Goal: Task Accomplishment & Management: Manage account settings

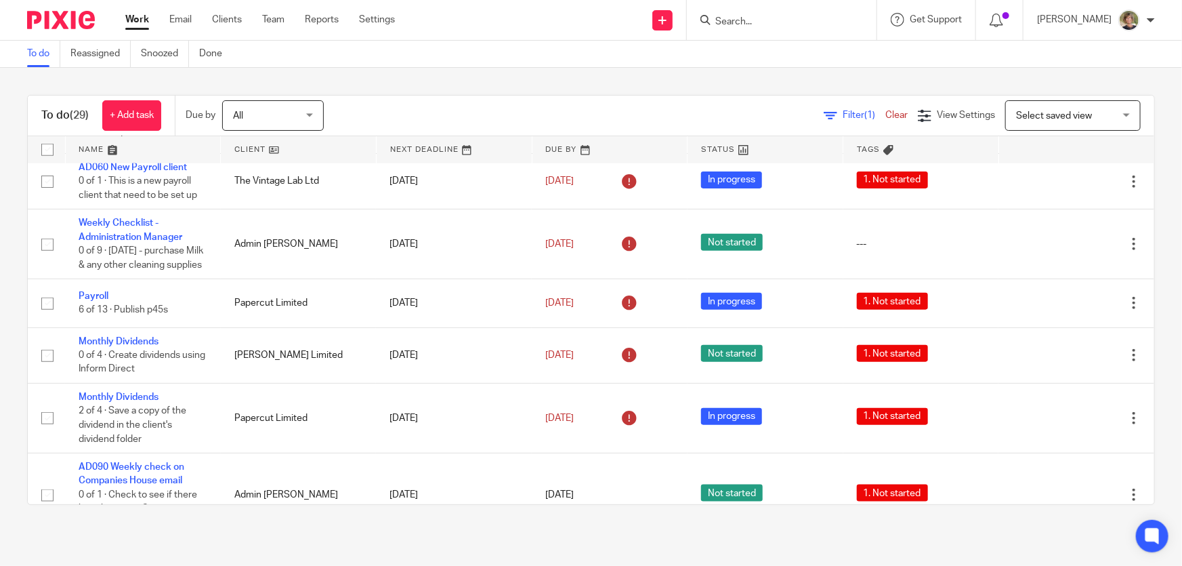
scroll to position [739, 0]
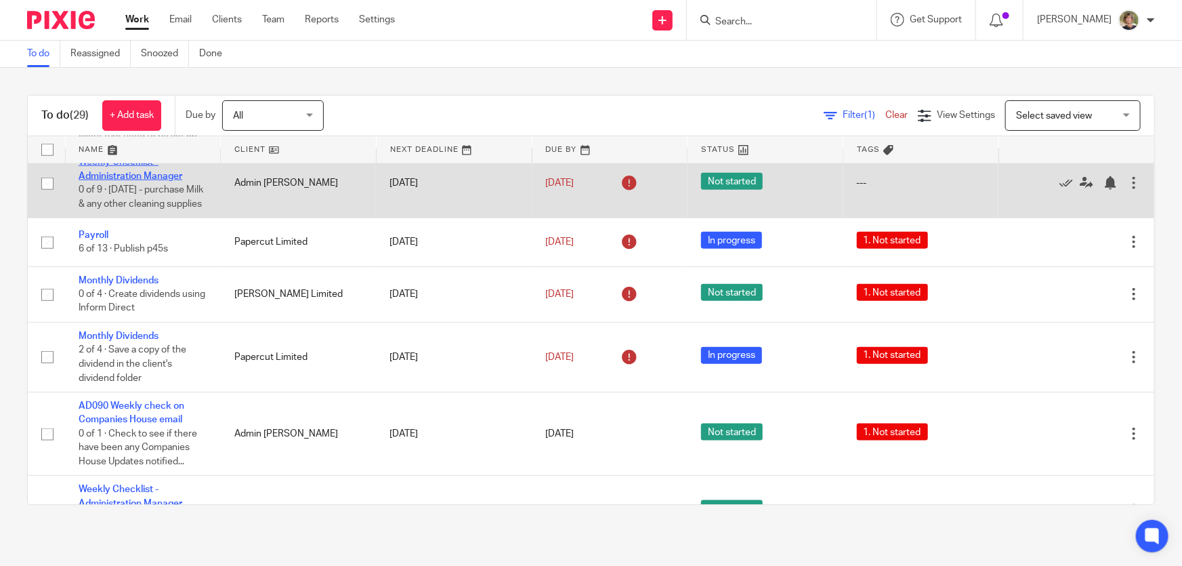
click at [127, 169] on link "Weekly Checklist - Administration Manager" at bounding box center [131, 168] width 104 height 23
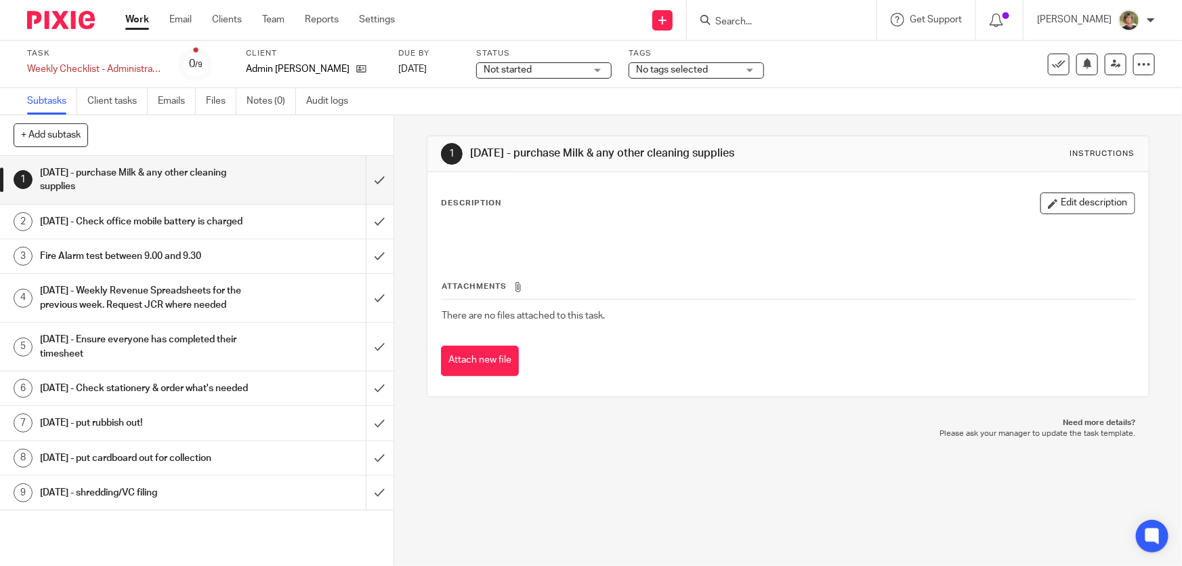
click at [602, 67] on div "Not started Not started" at bounding box center [544, 70] width 136 height 16
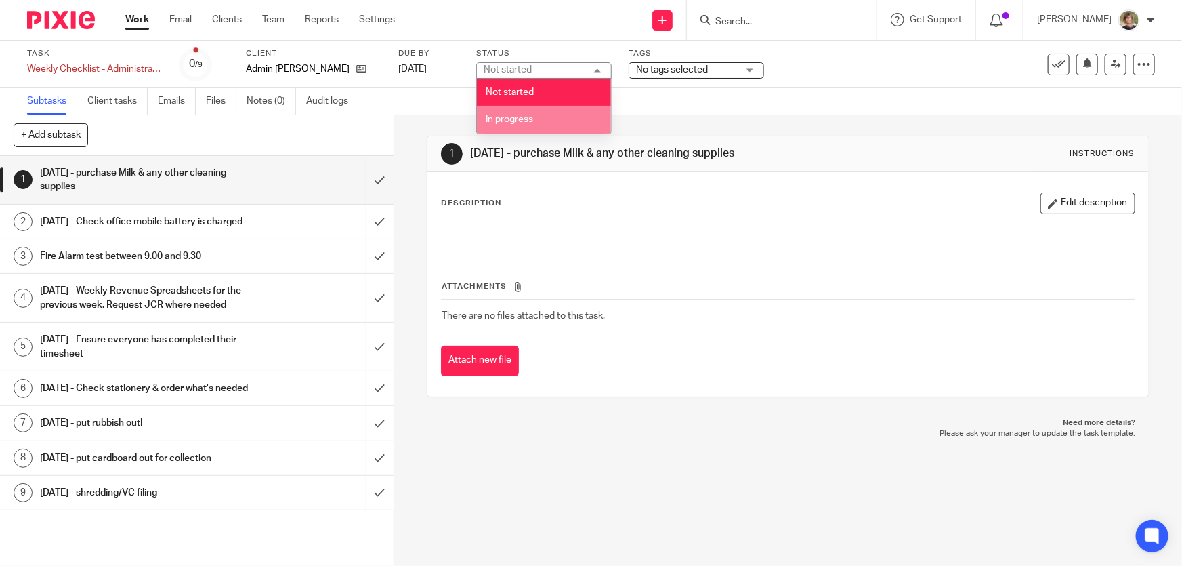
click at [511, 121] on span "In progress" at bounding box center [509, 119] width 47 height 9
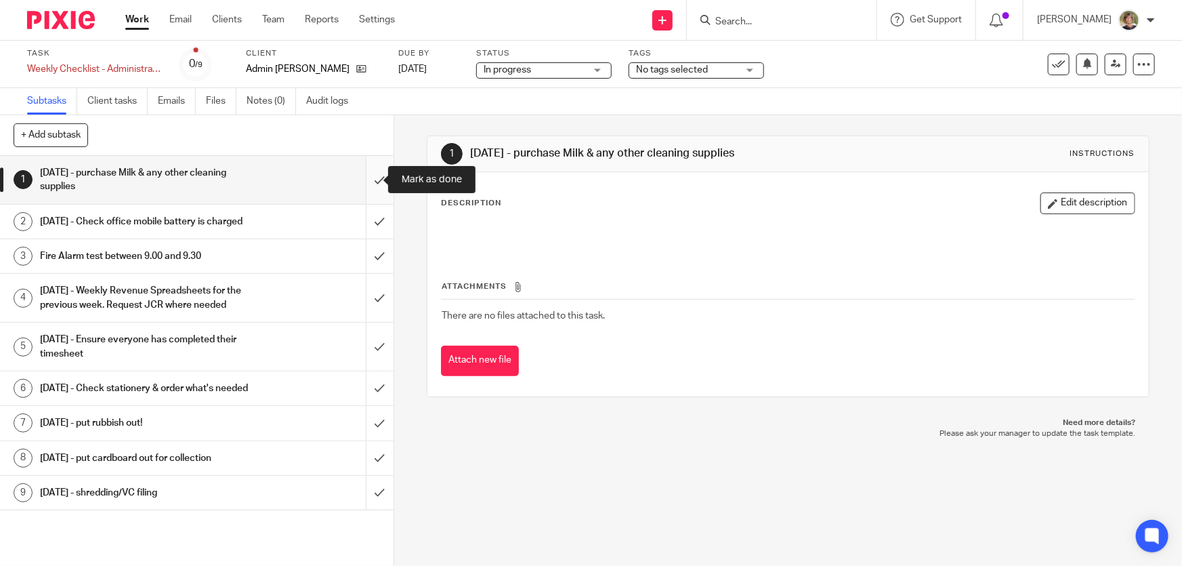
click at [366, 178] on input "submit" at bounding box center [197, 180] width 394 height 48
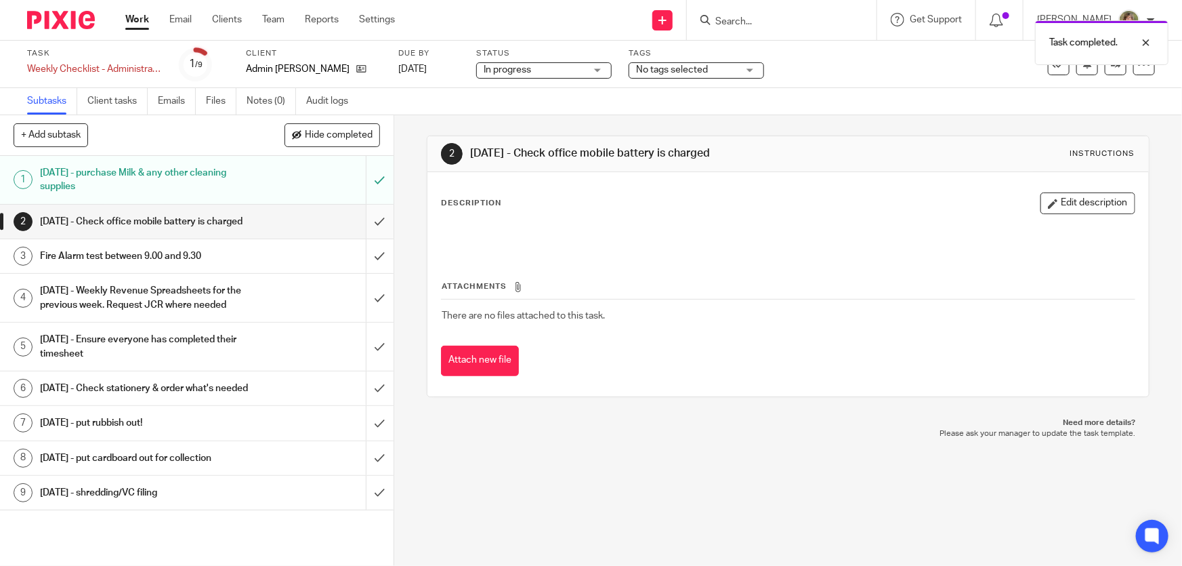
click at [369, 225] on input "submit" at bounding box center [197, 222] width 394 height 34
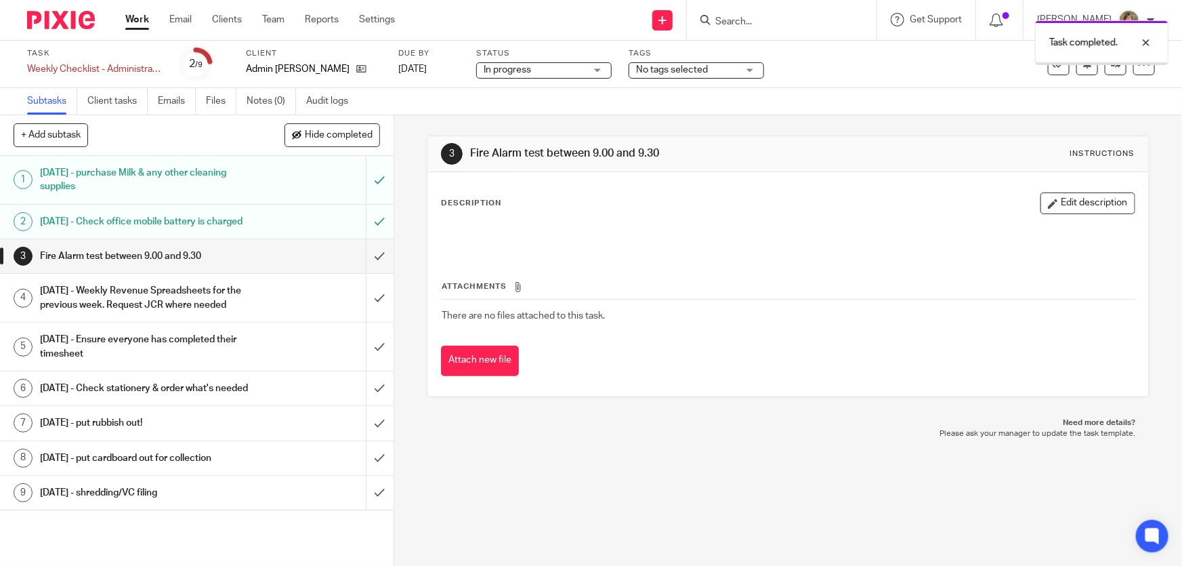
click at [367, 271] on input "submit" at bounding box center [197, 256] width 394 height 34
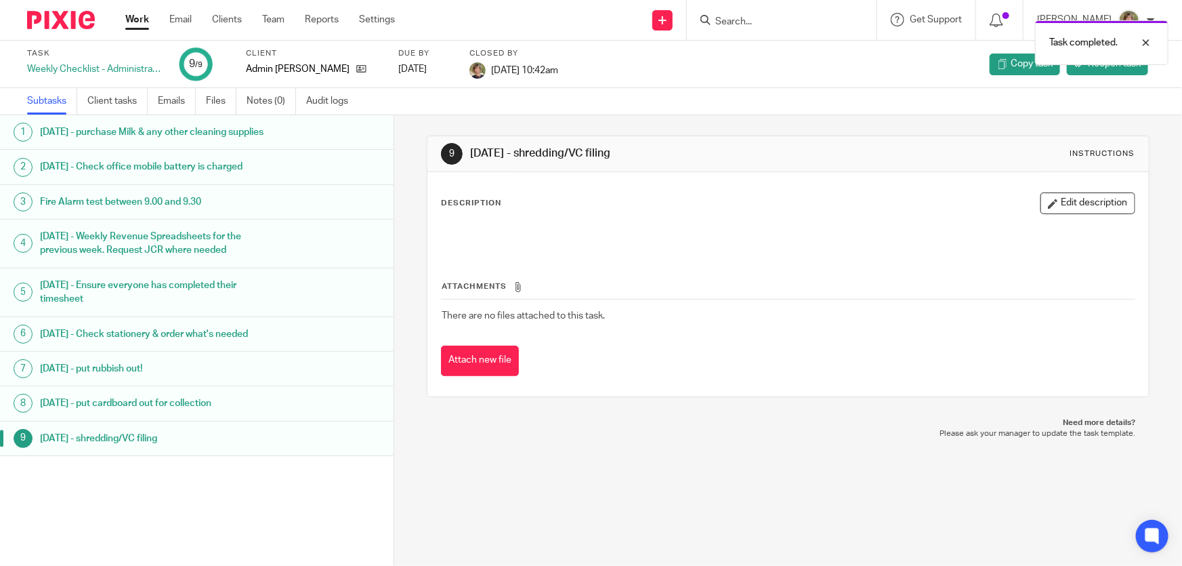
click at [132, 18] on link "Work" at bounding box center [137, 20] width 24 height 14
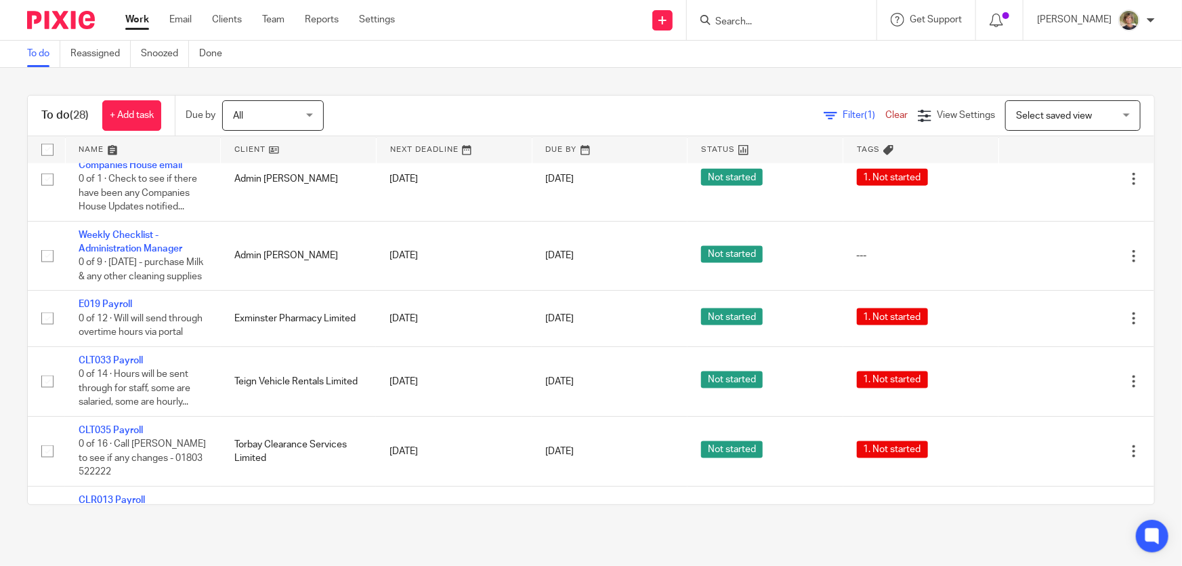
scroll to position [985, 0]
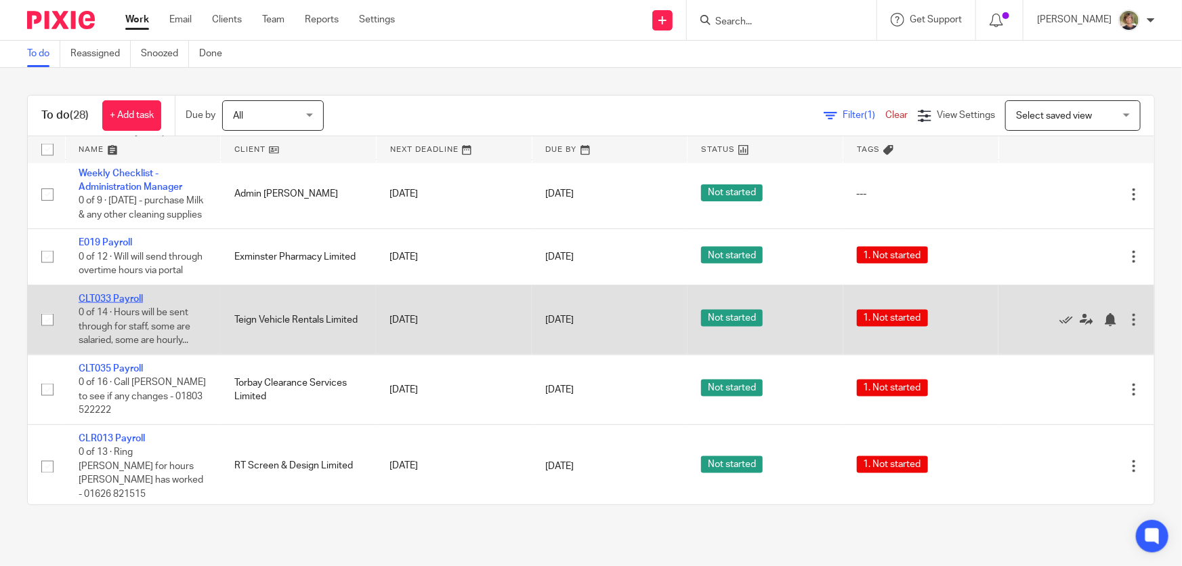
click at [104, 304] on link "CLT033 Payroll" at bounding box center [111, 298] width 64 height 9
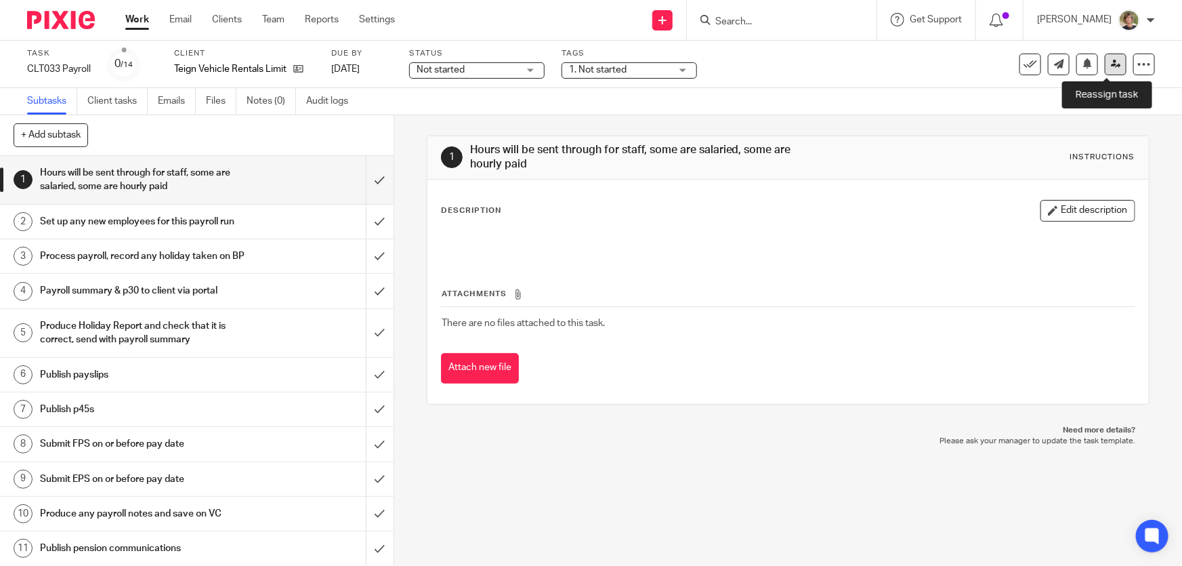
click at [1105, 62] on link at bounding box center [1116, 65] width 22 height 22
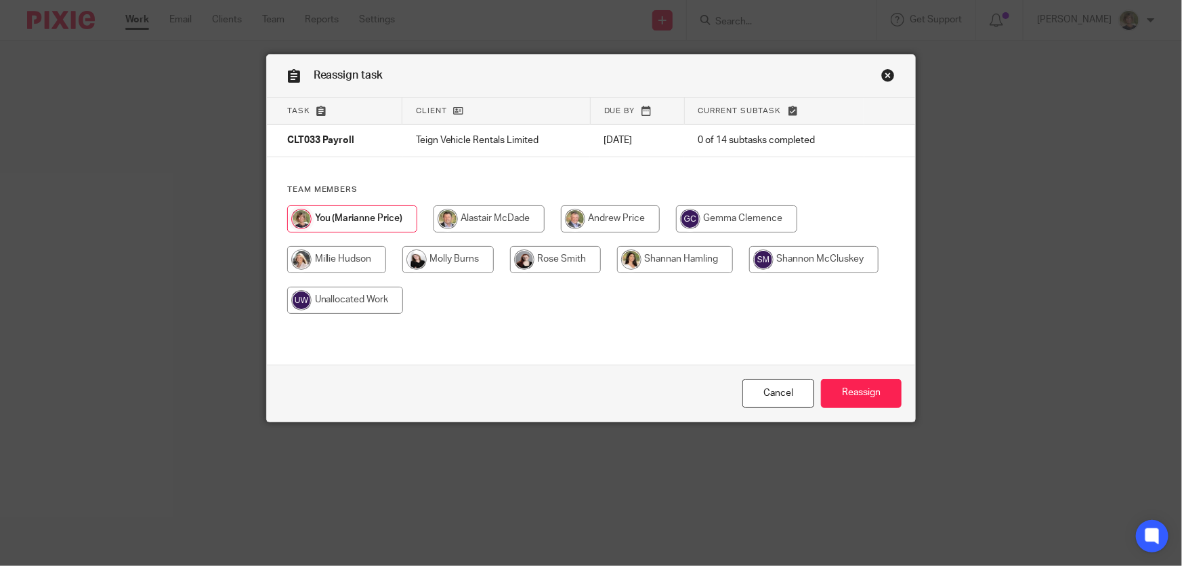
drag, startPoint x: 548, startPoint y: 264, endPoint x: 537, endPoint y: 272, distance: 13.6
click at [547, 264] on input "radio" at bounding box center [555, 259] width 91 height 27
radio input "true"
click at [881, 393] on input "Reassign" at bounding box center [861, 393] width 81 height 29
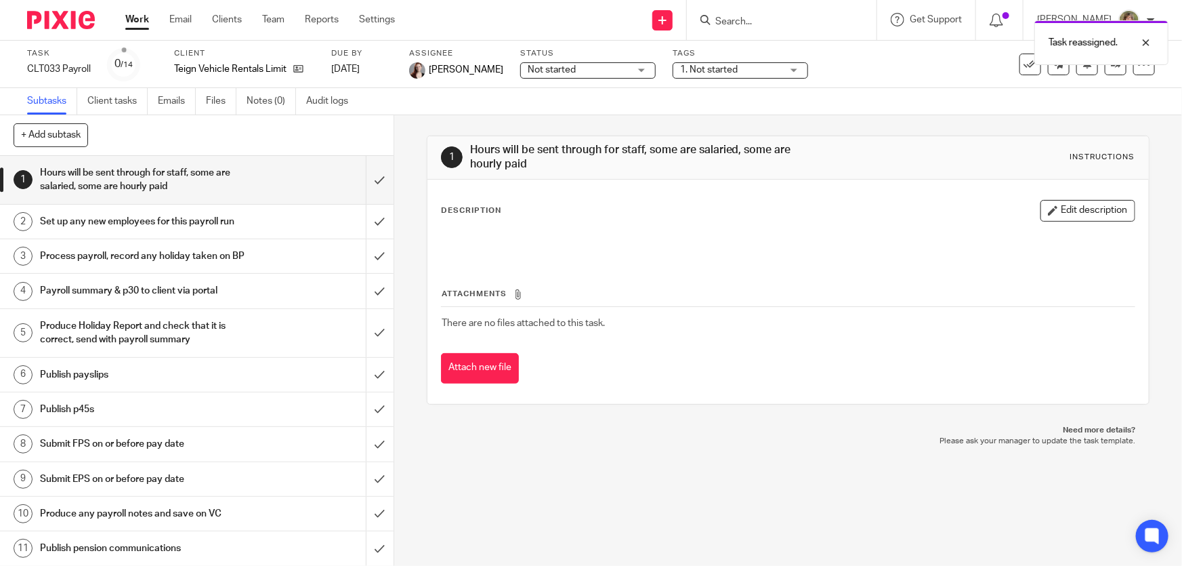
click at [138, 16] on link "Work" at bounding box center [137, 20] width 24 height 14
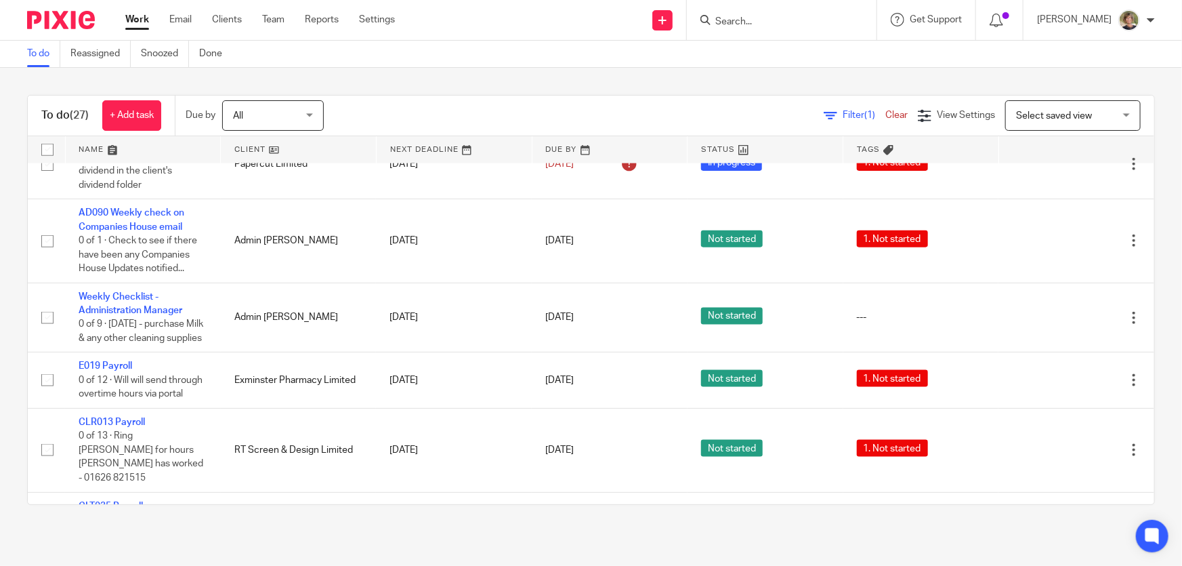
scroll to position [924, 0]
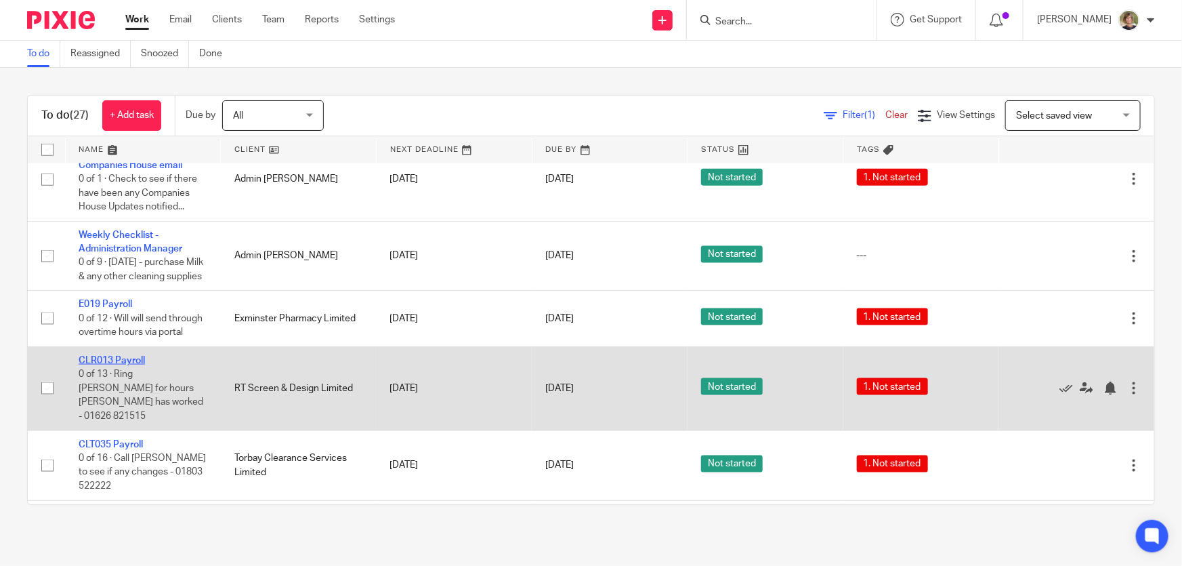
click at [103, 365] on link "CLR013 Payroll" at bounding box center [112, 360] width 66 height 9
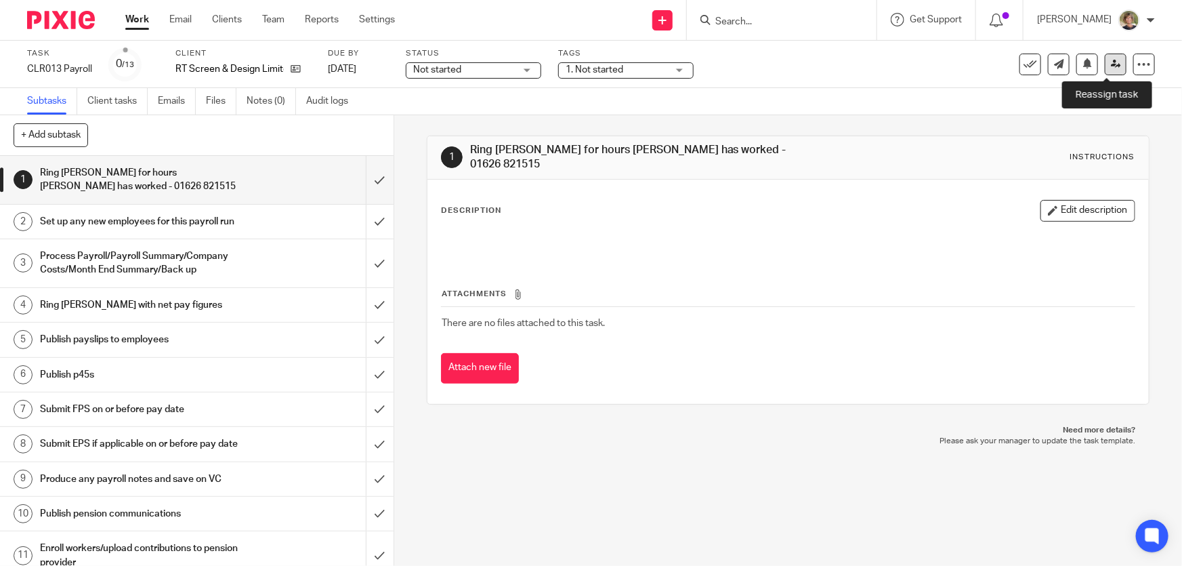
click at [1111, 61] on icon at bounding box center [1116, 64] width 10 height 10
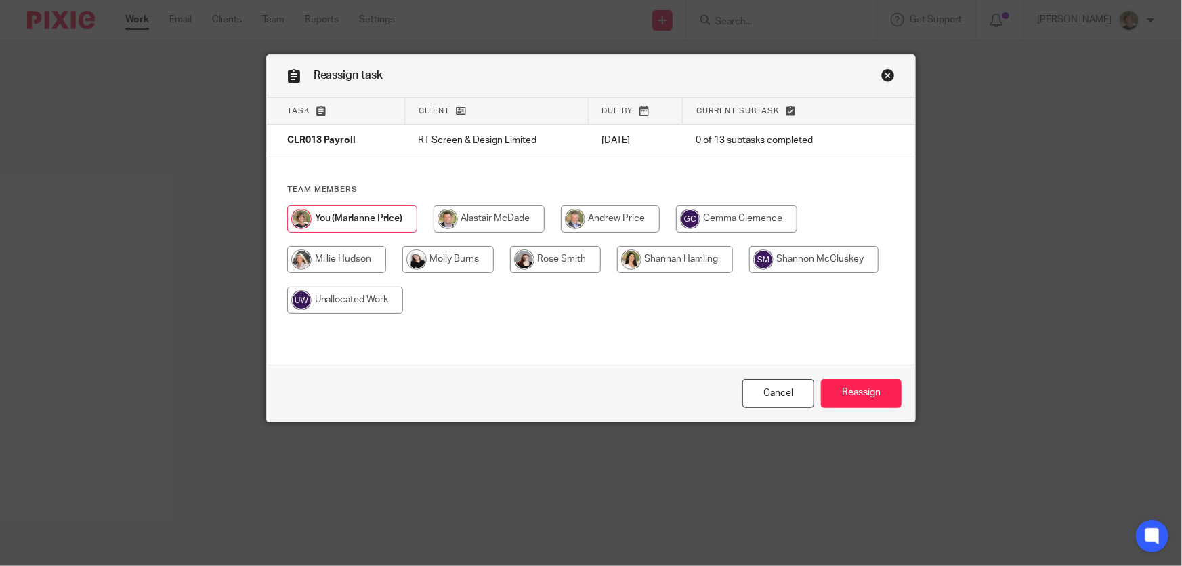
click at [554, 264] on input "radio" at bounding box center [555, 259] width 91 height 27
radio input "true"
click at [861, 396] on input "Reassign" at bounding box center [861, 393] width 81 height 29
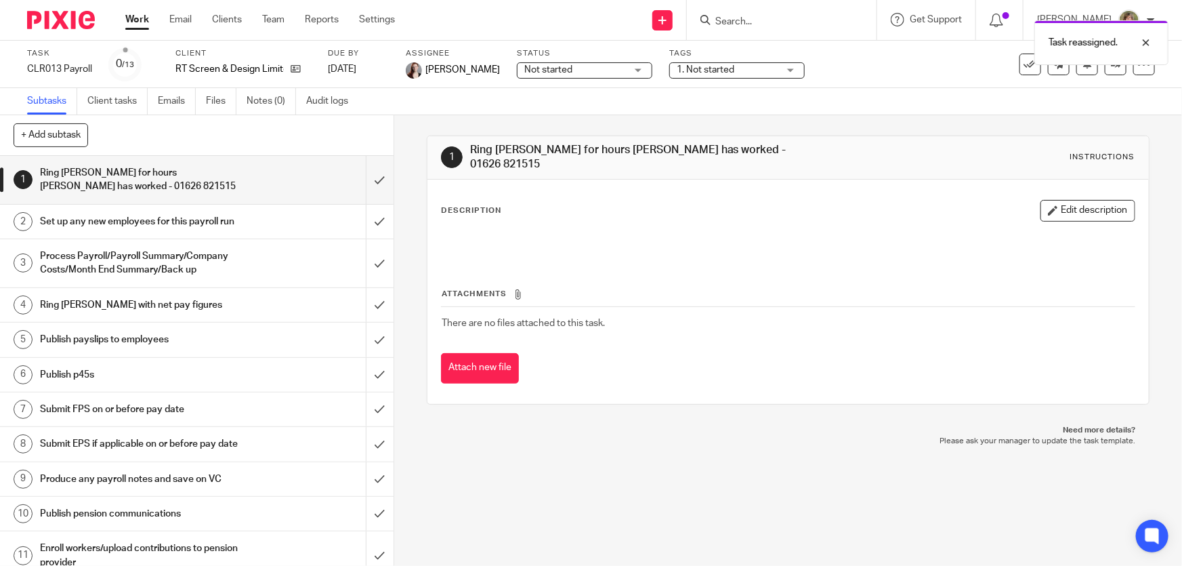
click at [134, 19] on link "Work" at bounding box center [137, 20] width 24 height 14
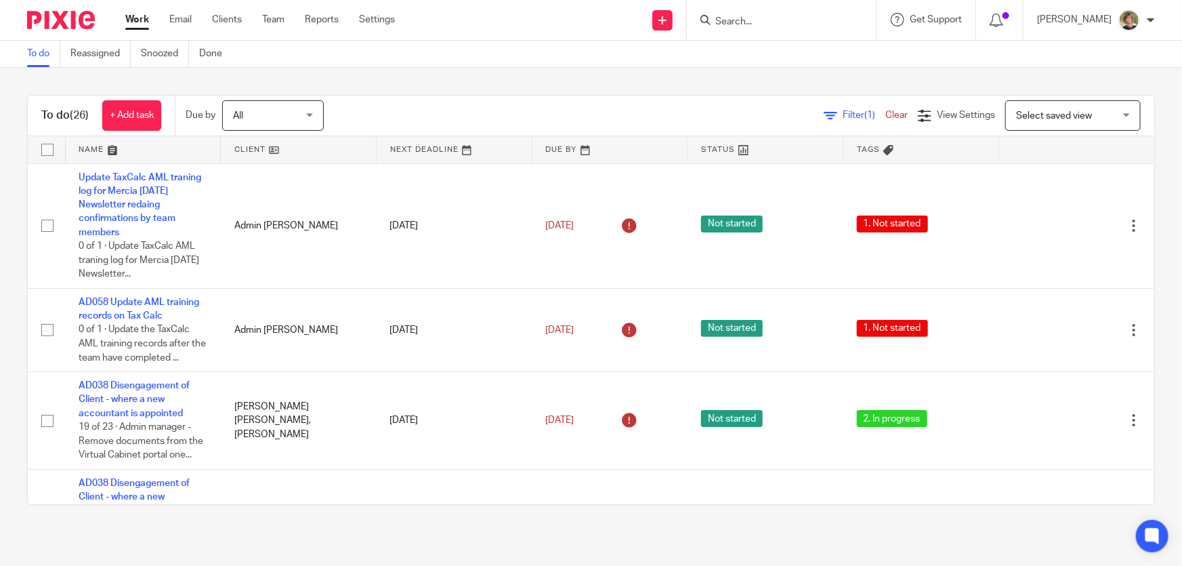
click at [782, 20] on input "Search" at bounding box center [775, 22] width 122 height 12
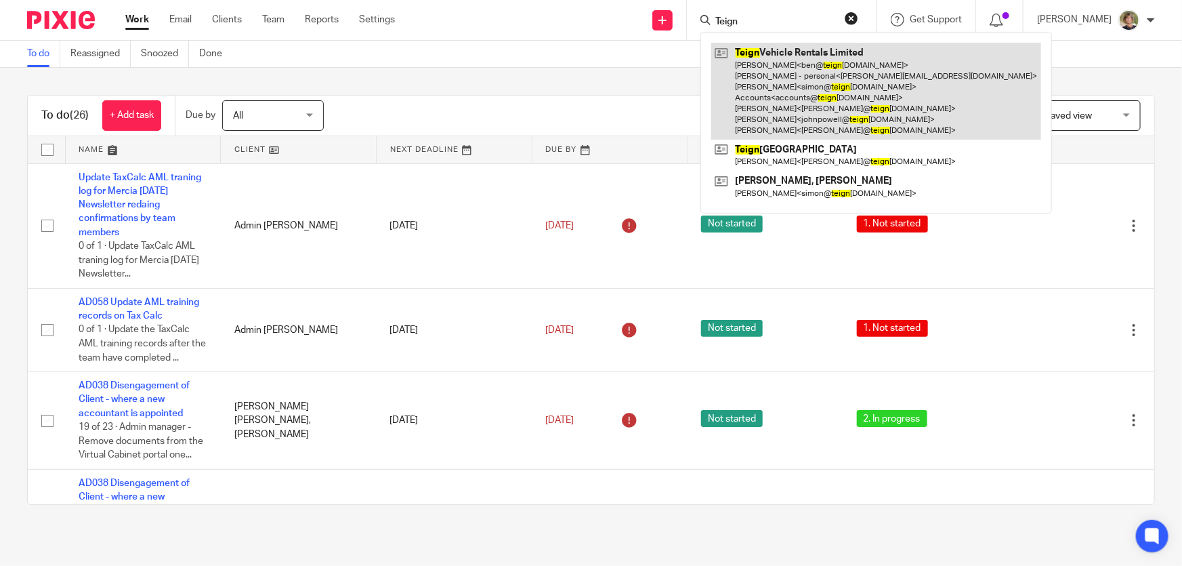
type input "Teign"
click at [791, 91] on link at bounding box center [876, 91] width 330 height 97
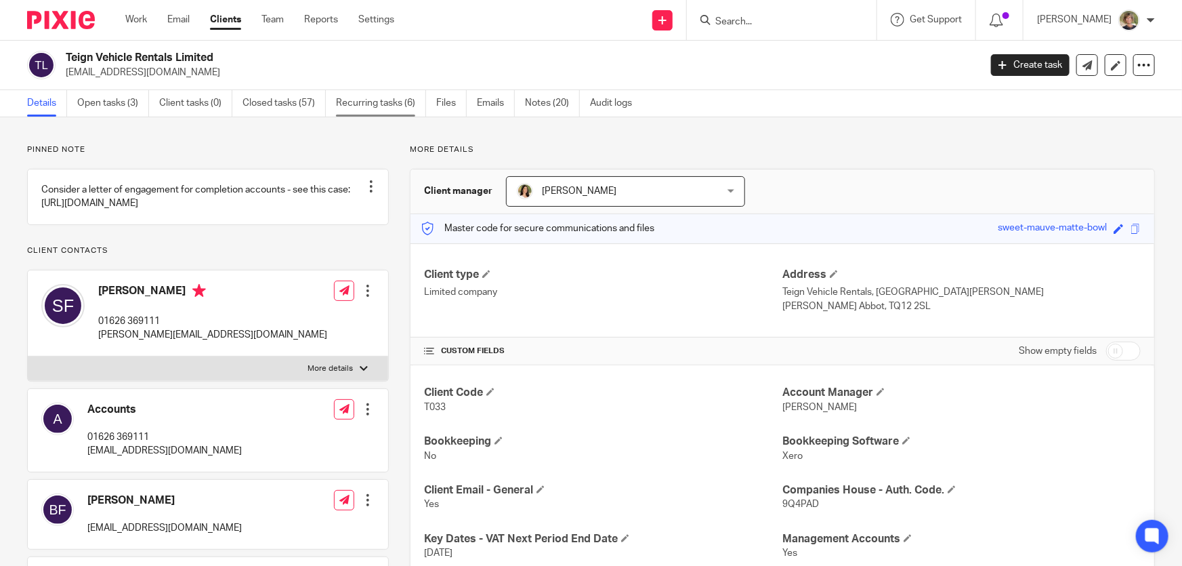
click at [382, 101] on link "Recurring tasks (6)" at bounding box center [381, 103] width 90 height 26
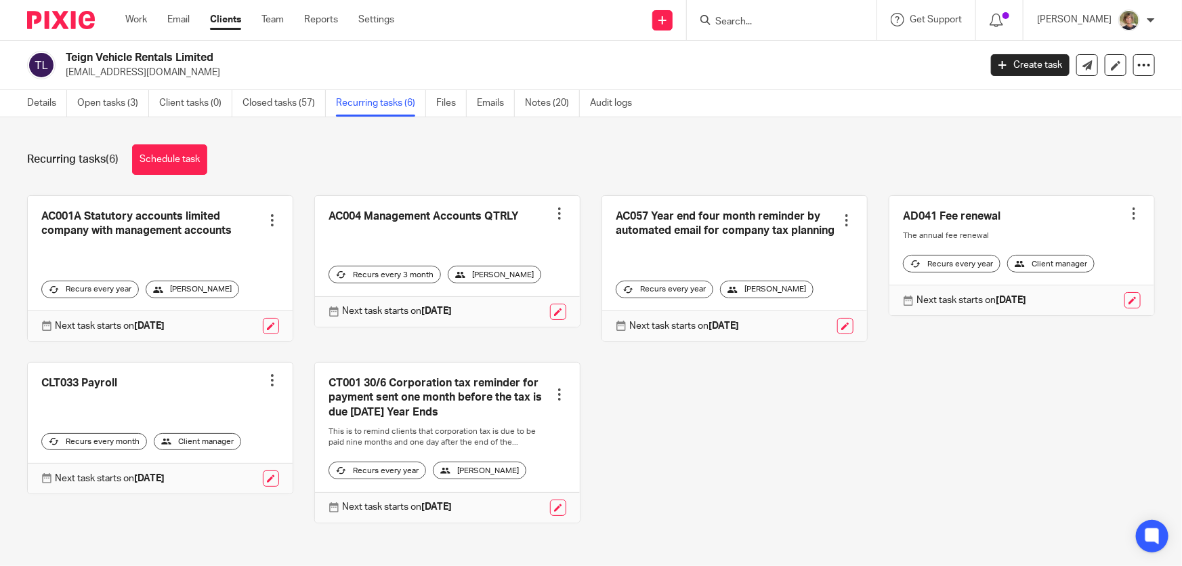
scroll to position [14, 0]
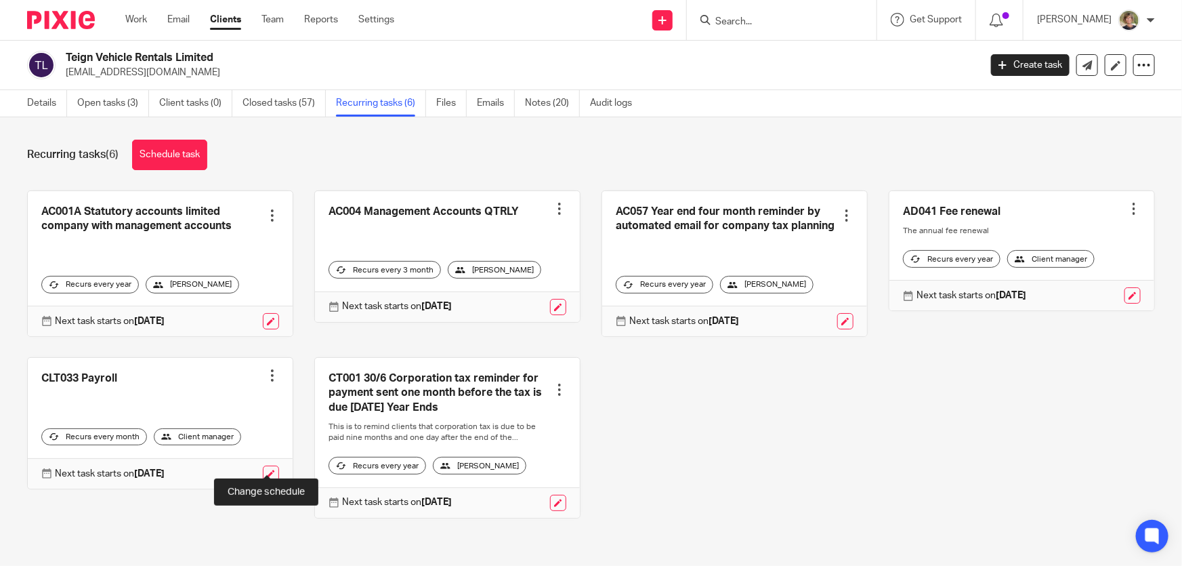
click at [264, 465] on link at bounding box center [271, 473] width 16 height 16
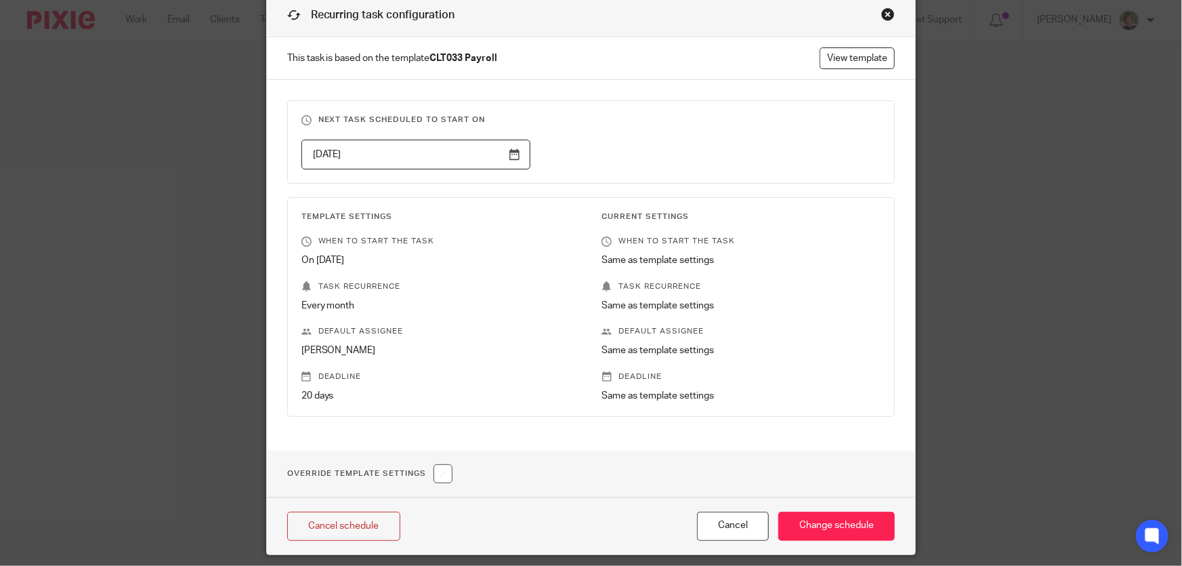
scroll to position [103, 0]
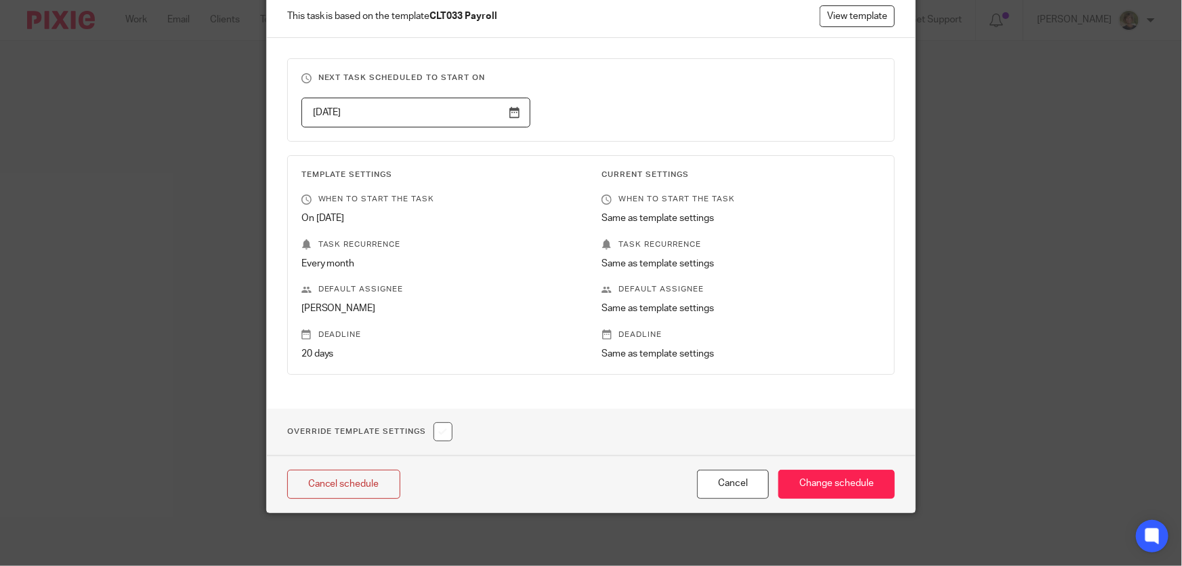
click at [363, 299] on div "Template Settings When to start the task On [DATE] Task recurrence Every month …" at bounding box center [430, 264] width 300 height 191
click at [373, 290] on p "Default assignee" at bounding box center [441, 289] width 279 height 11
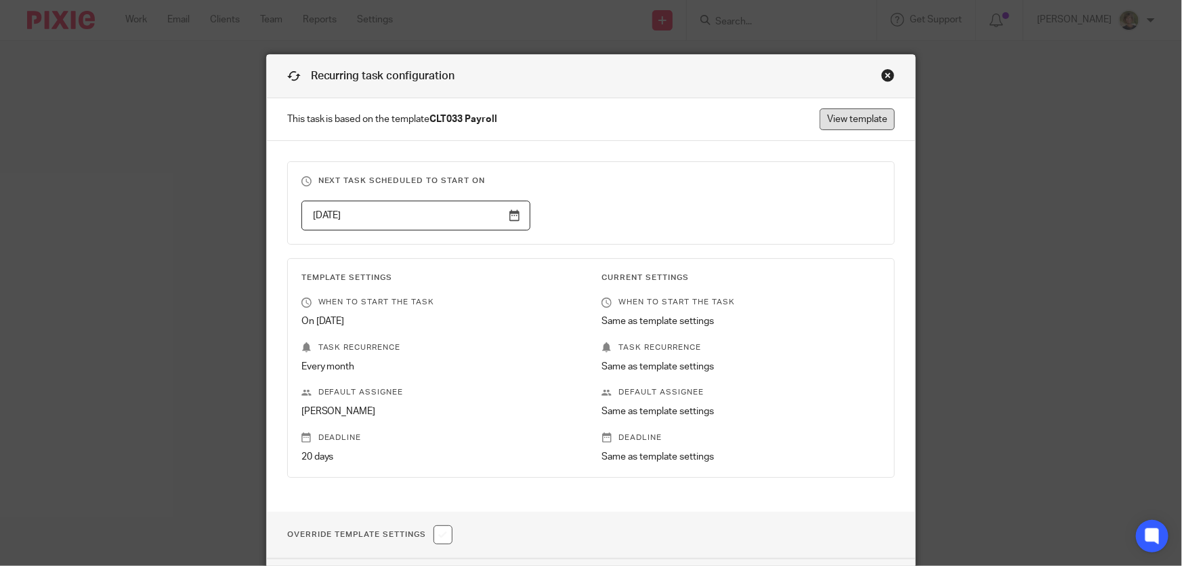
click at [847, 120] on link "View template" at bounding box center [857, 119] width 75 height 22
click at [886, 69] on div "Close this dialog window" at bounding box center [889, 75] width 14 height 14
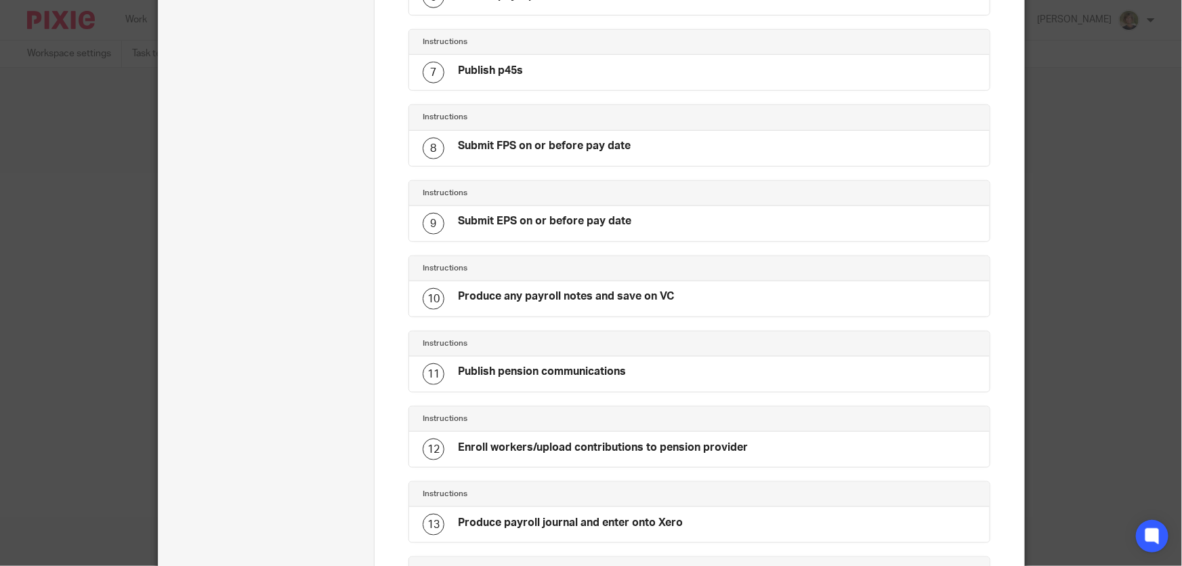
scroll to position [731, 0]
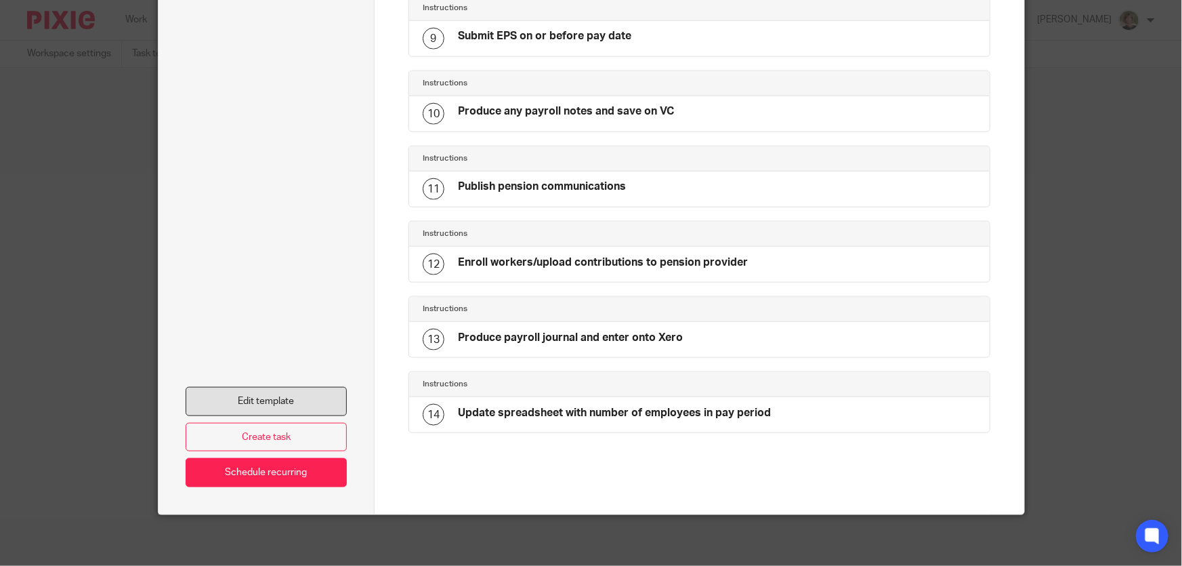
click at [310, 392] on link "Edit template" at bounding box center [267, 401] width 162 height 29
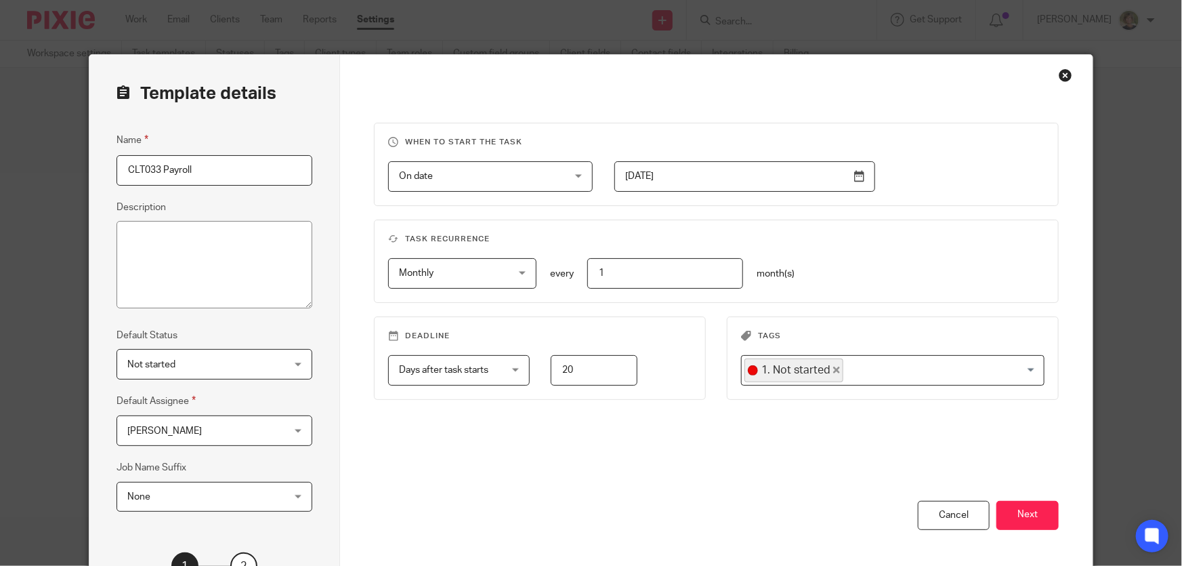
click at [297, 434] on div "Marianne Price Marianne Price" at bounding box center [215, 430] width 196 height 30
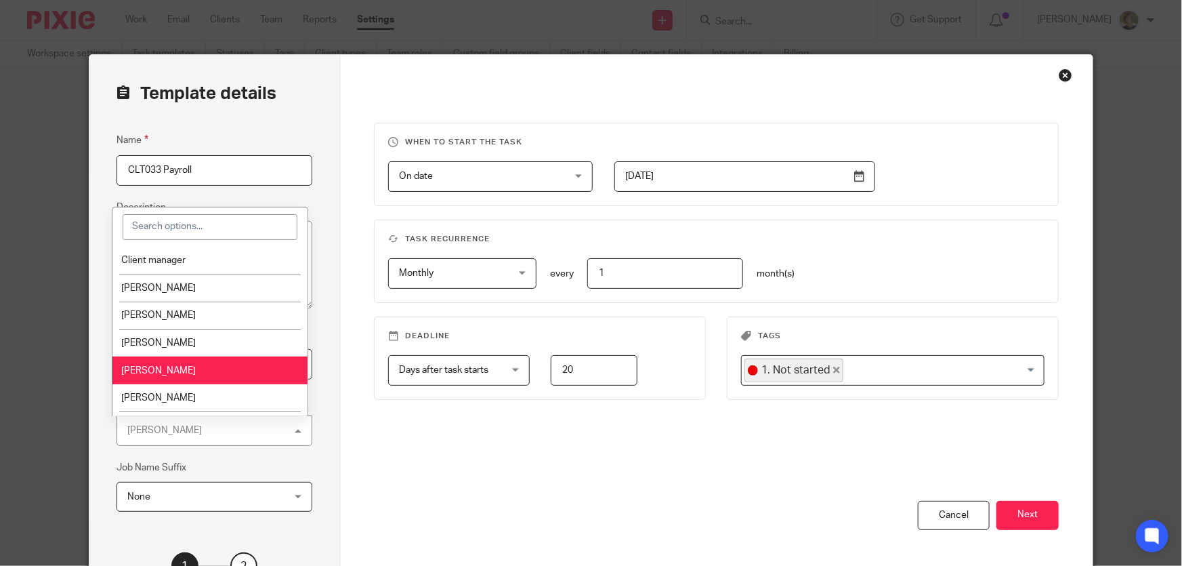
scroll to position [131, 0]
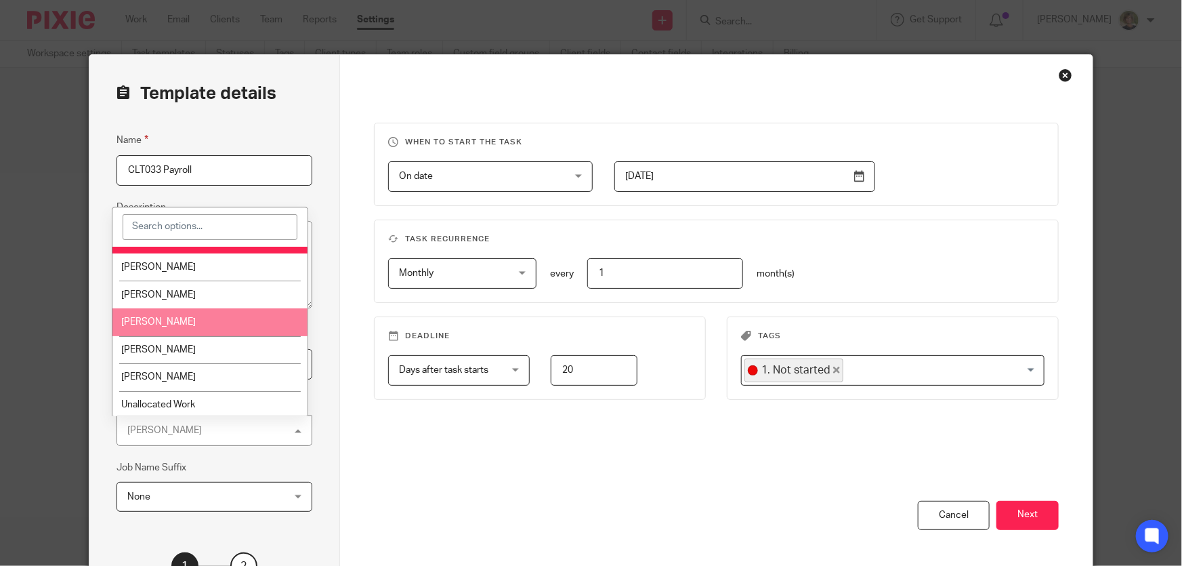
click at [177, 318] on li "[PERSON_NAME]" at bounding box center [209, 322] width 195 height 28
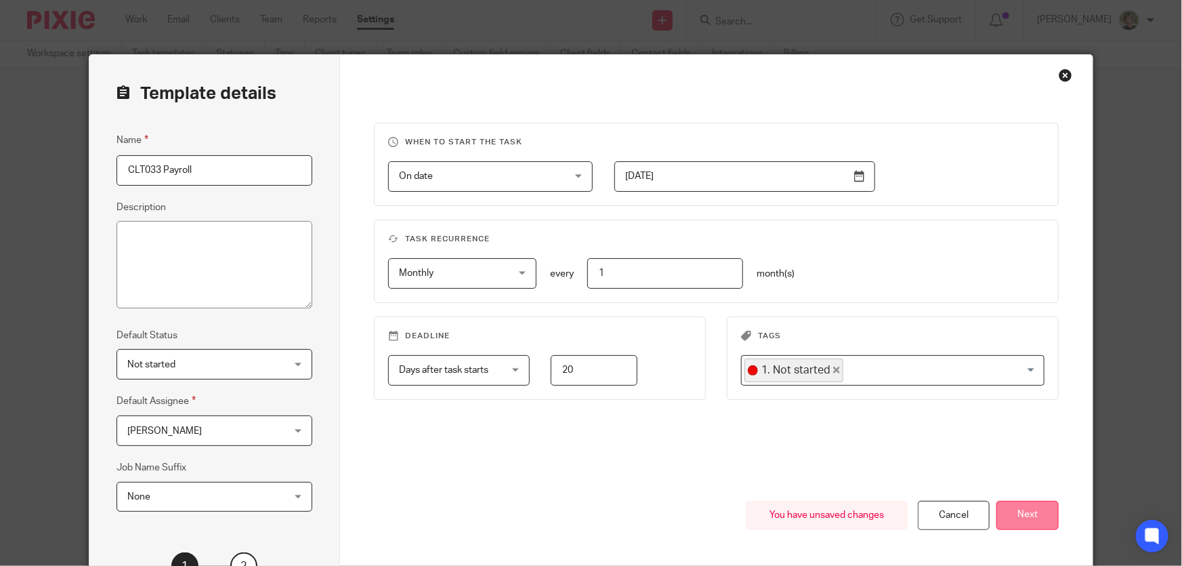
click at [1029, 514] on button "Next" at bounding box center [1028, 515] width 62 height 29
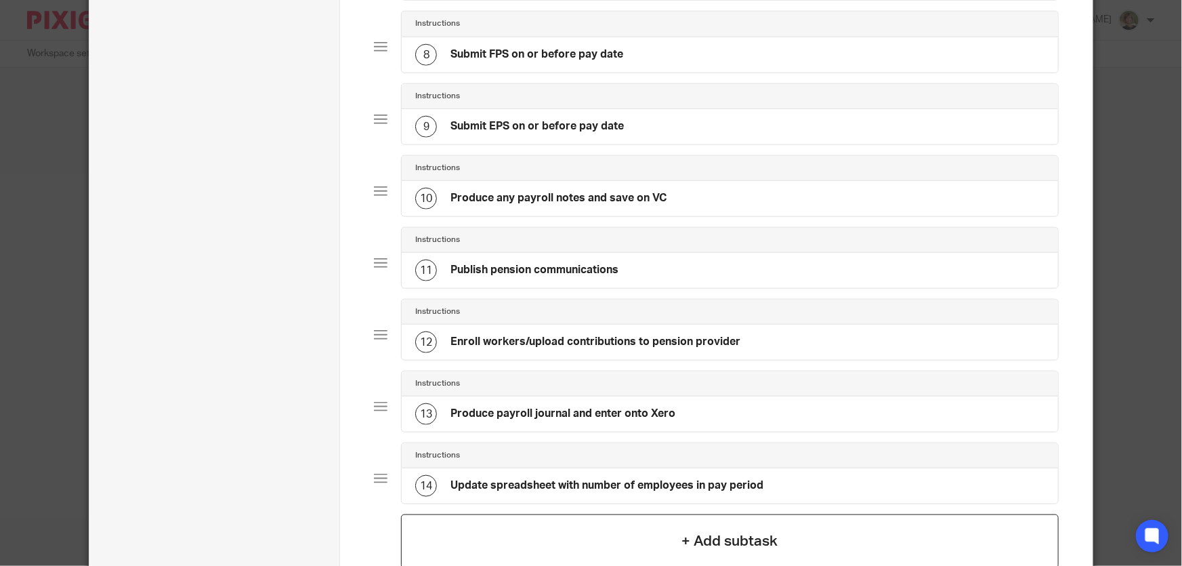
scroll to position [766, 0]
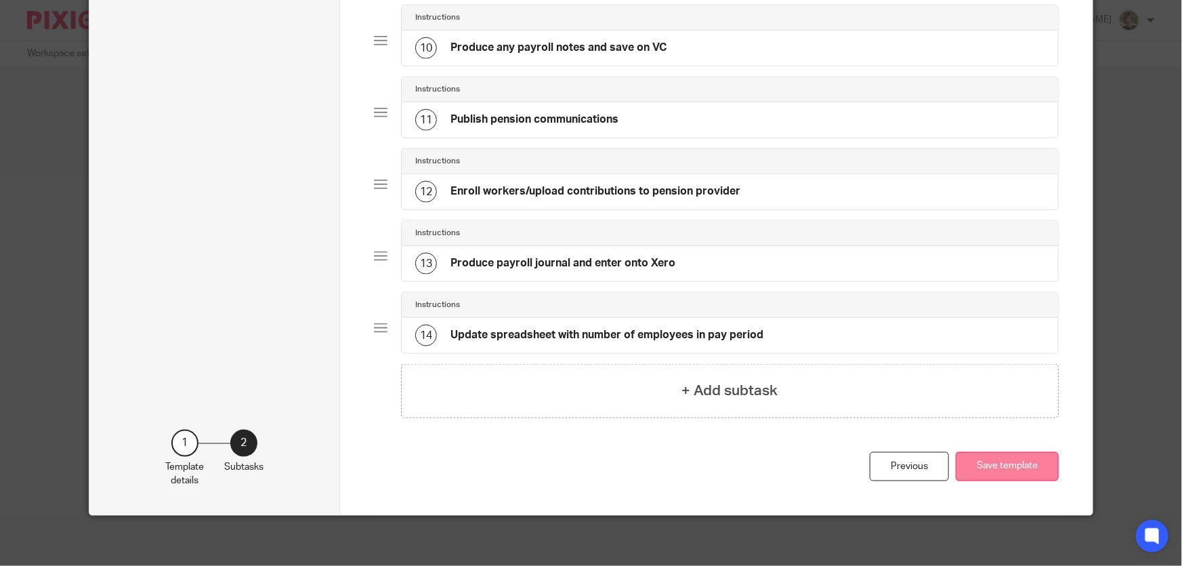
click at [1021, 455] on button "Save template" at bounding box center [1007, 466] width 103 height 29
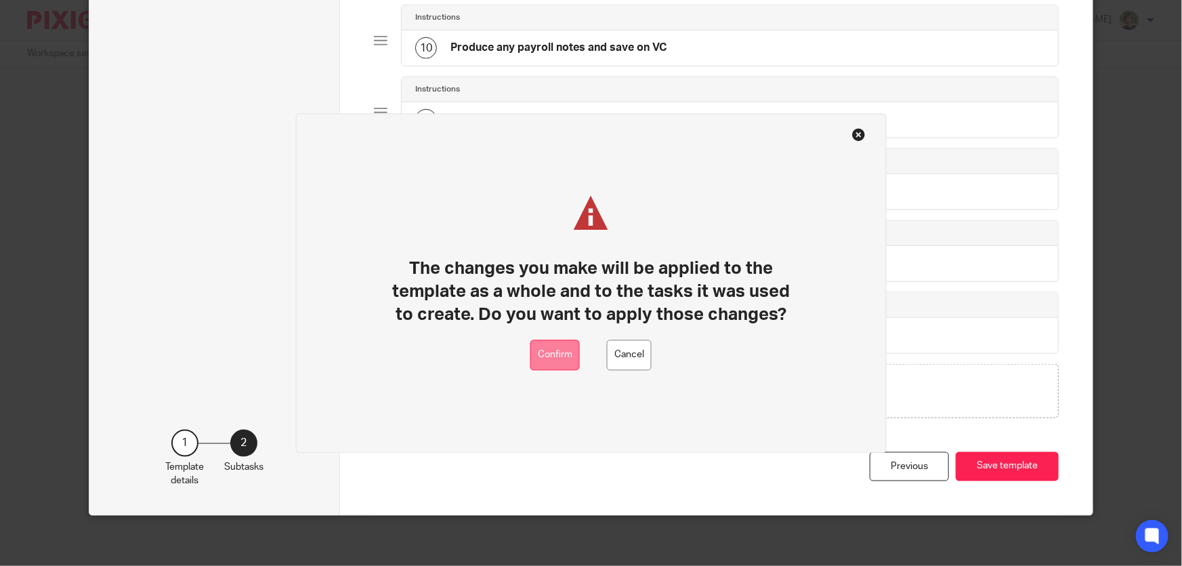
click at [540, 355] on button "Confirm" at bounding box center [555, 355] width 49 height 30
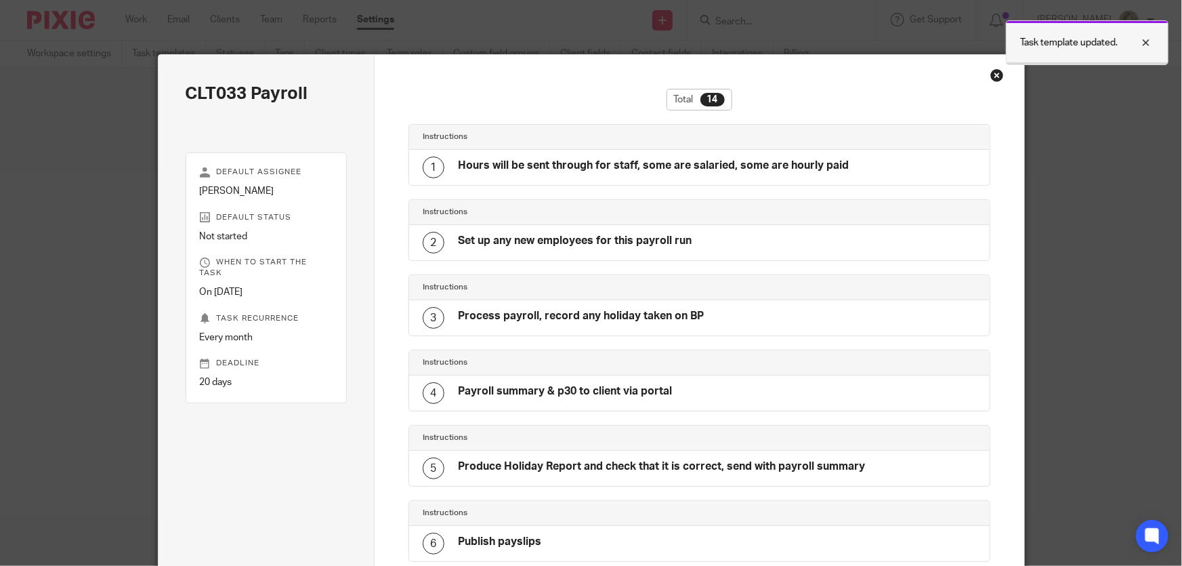
click at [1151, 39] on div at bounding box center [1136, 43] width 37 height 16
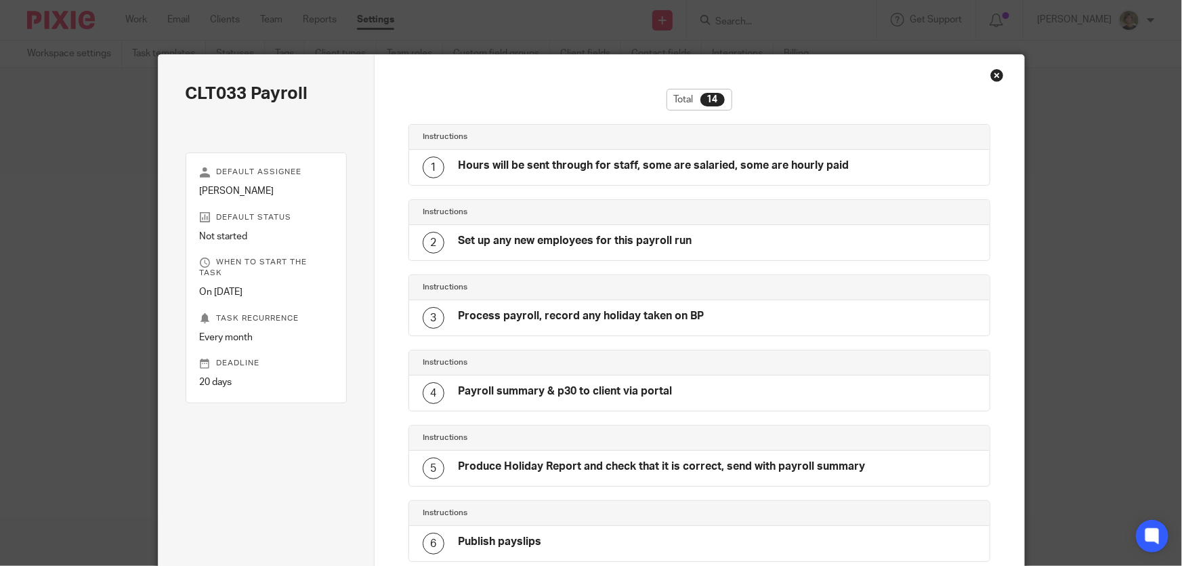
click at [991, 74] on div "Close this dialog window" at bounding box center [998, 75] width 14 height 14
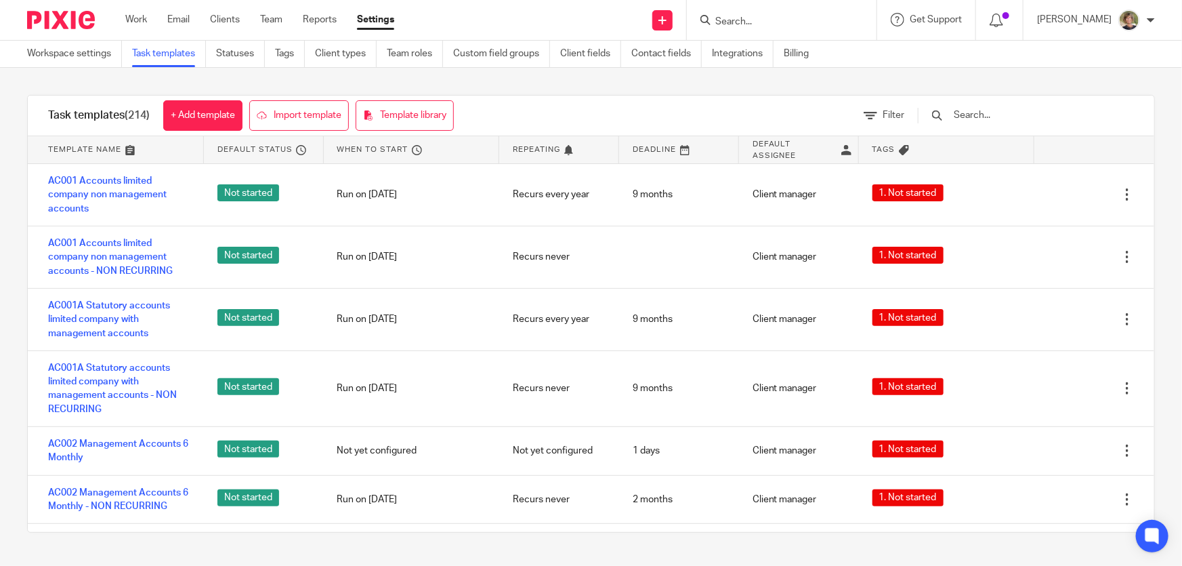
click at [781, 20] on input "Search" at bounding box center [775, 22] width 122 height 12
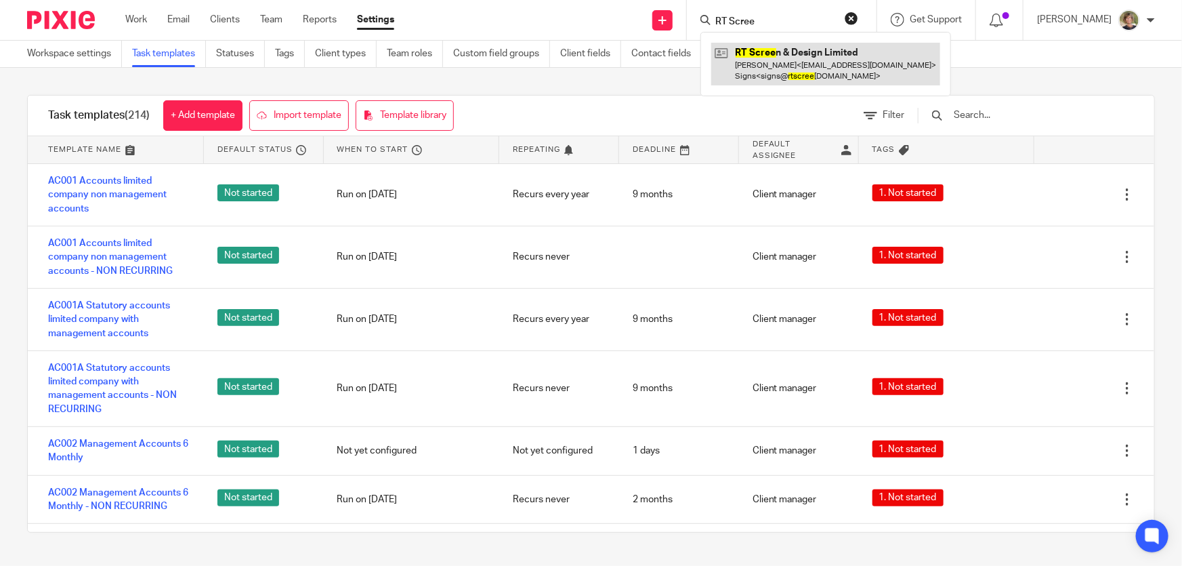
type input "RT Scree"
click at [819, 68] on link at bounding box center [825, 64] width 229 height 42
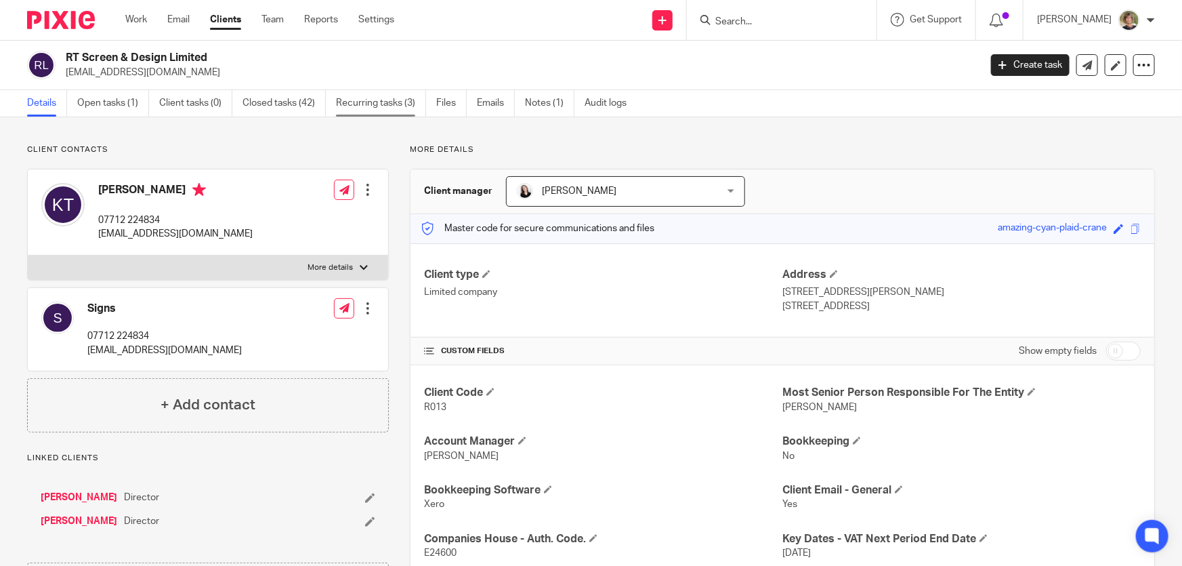
click at [374, 100] on link "Recurring tasks (3)" at bounding box center [381, 103] width 90 height 26
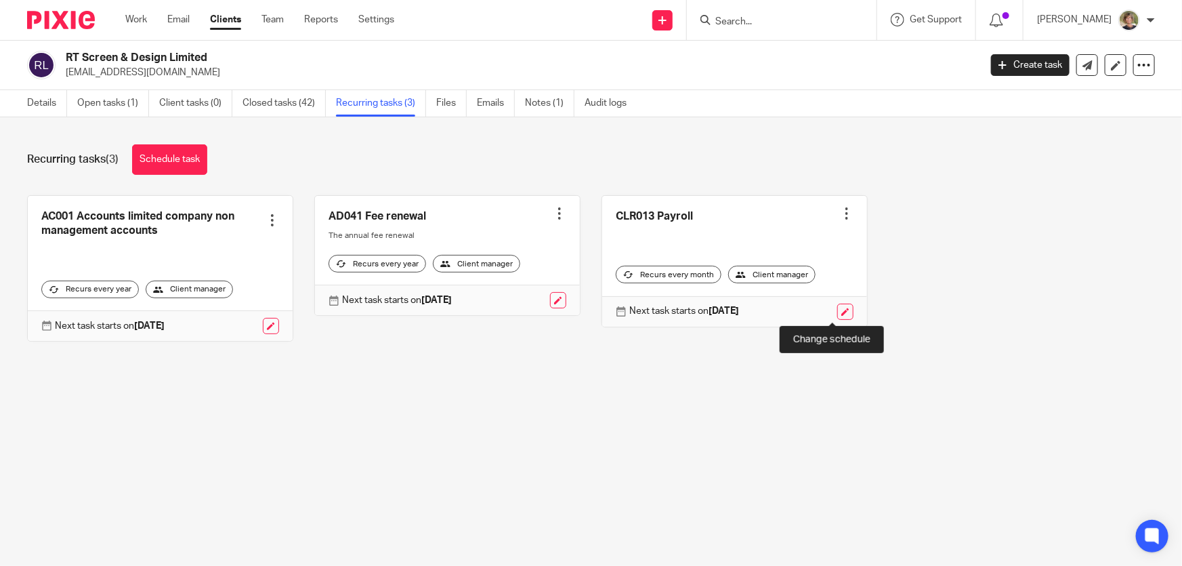
click at [839, 311] on link at bounding box center [845, 312] width 16 height 16
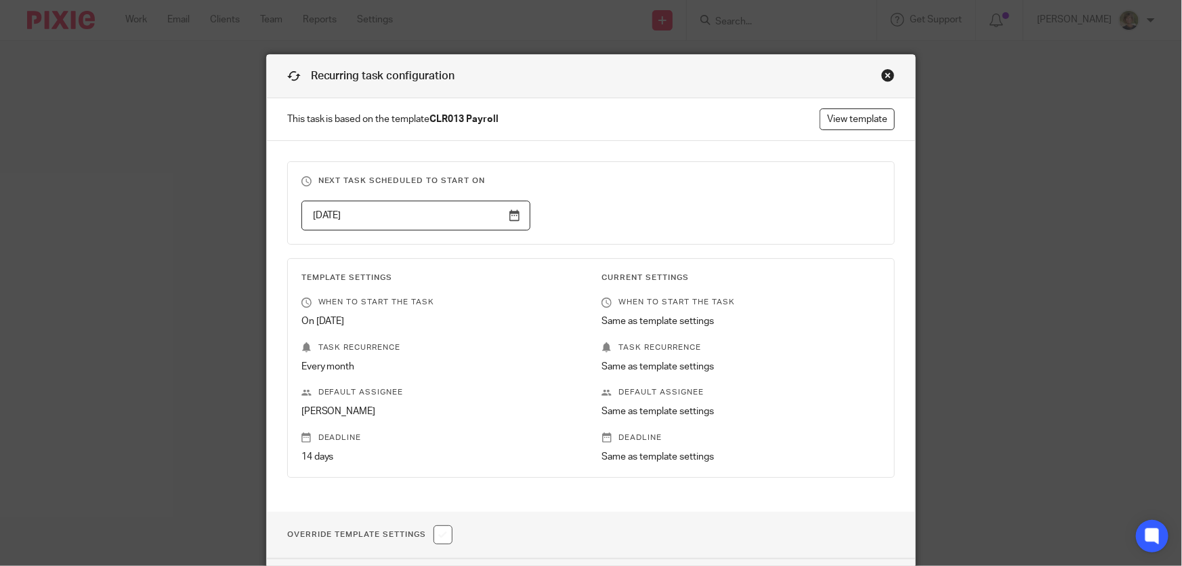
scroll to position [103, 0]
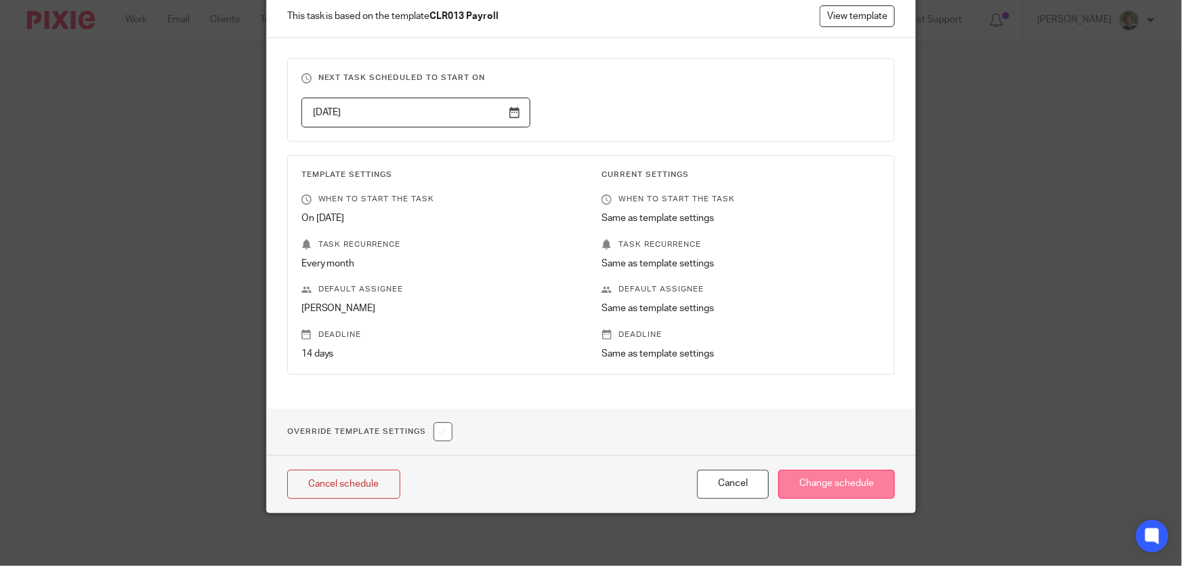
click at [831, 488] on input "Change schedule" at bounding box center [837, 484] width 117 height 29
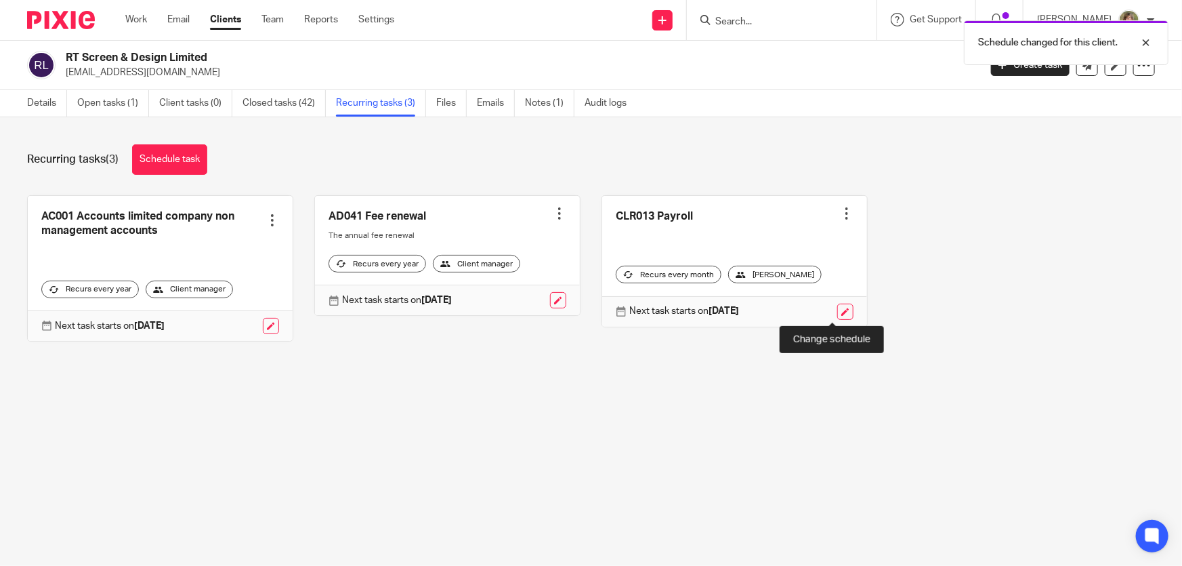
click at [837, 311] on link at bounding box center [845, 312] width 16 height 16
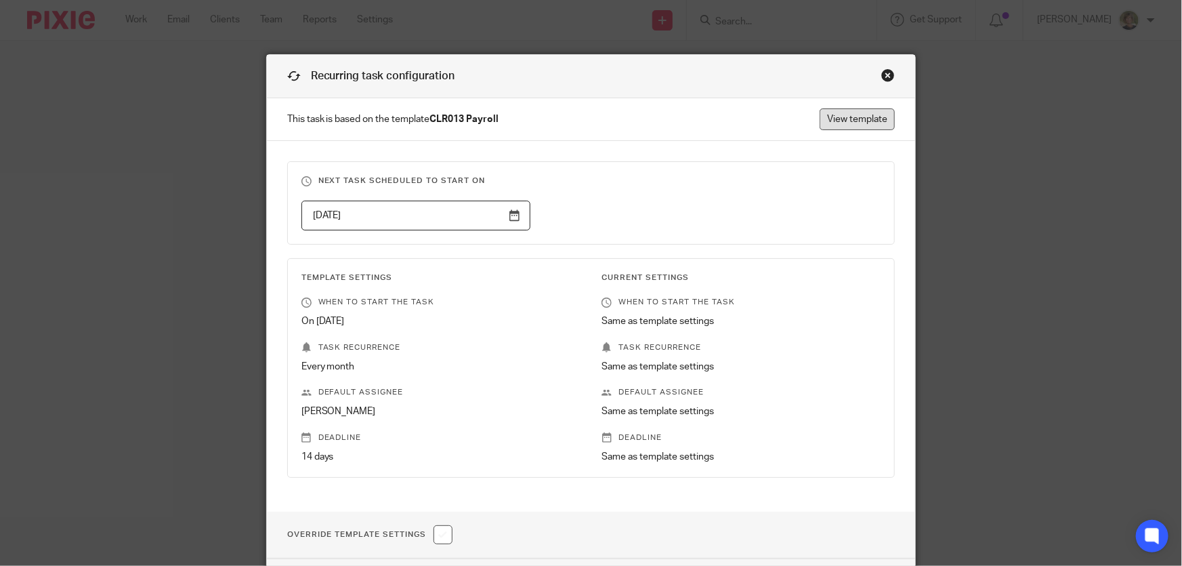
click at [840, 112] on link "View template" at bounding box center [857, 119] width 75 height 22
click at [888, 74] on div "Close this dialog window" at bounding box center [889, 75] width 14 height 14
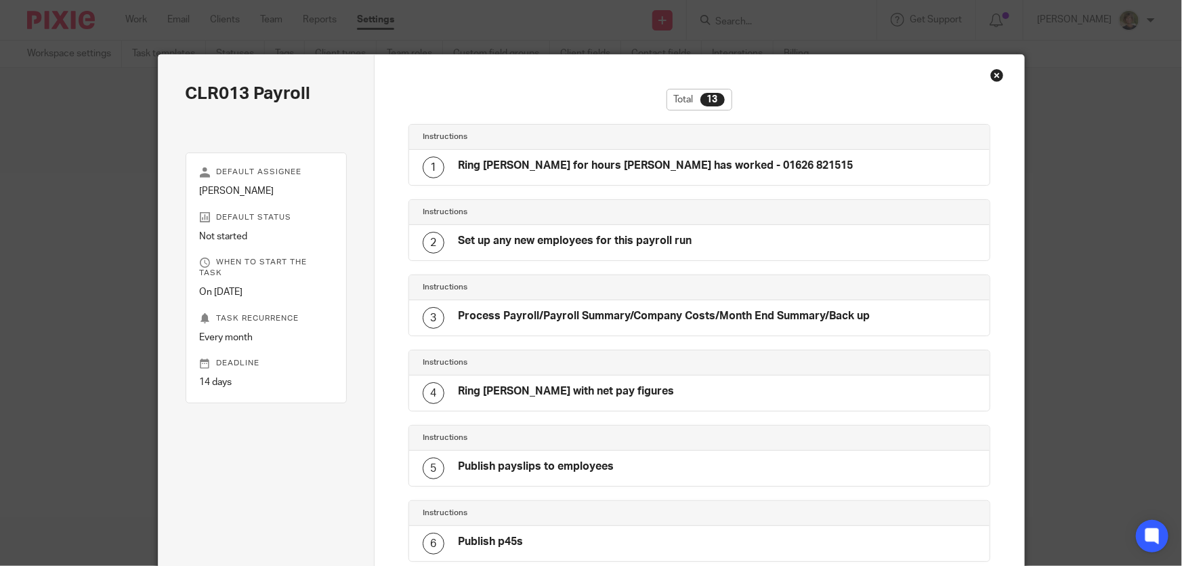
scroll to position [656, 0]
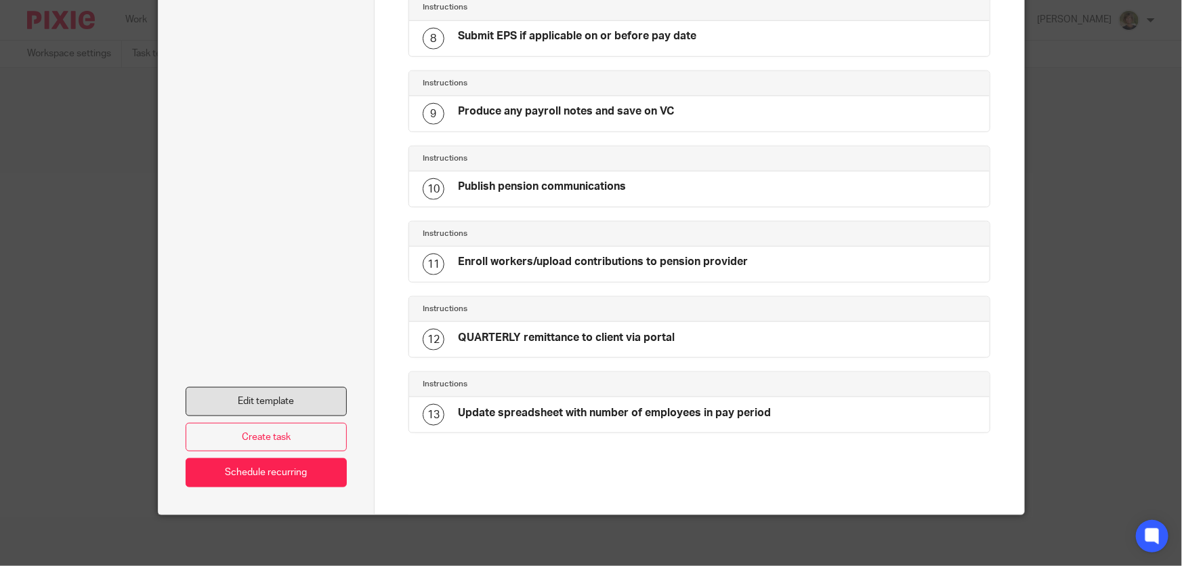
click at [250, 394] on link "Edit template" at bounding box center [267, 401] width 162 height 29
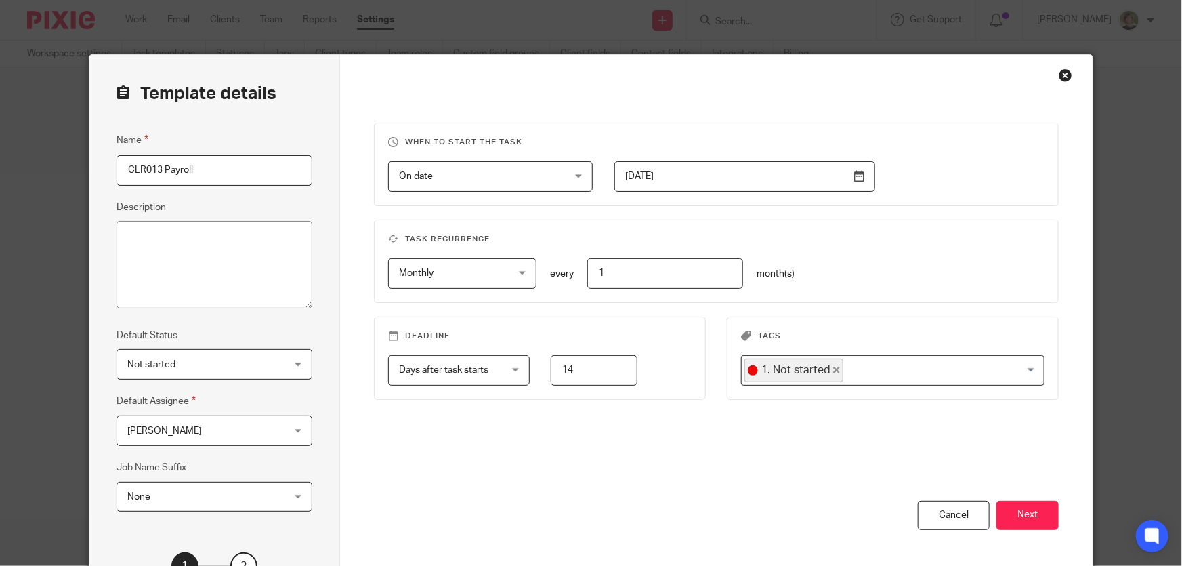
click at [299, 433] on div "Marianne Price Marianne Price" at bounding box center [215, 430] width 196 height 30
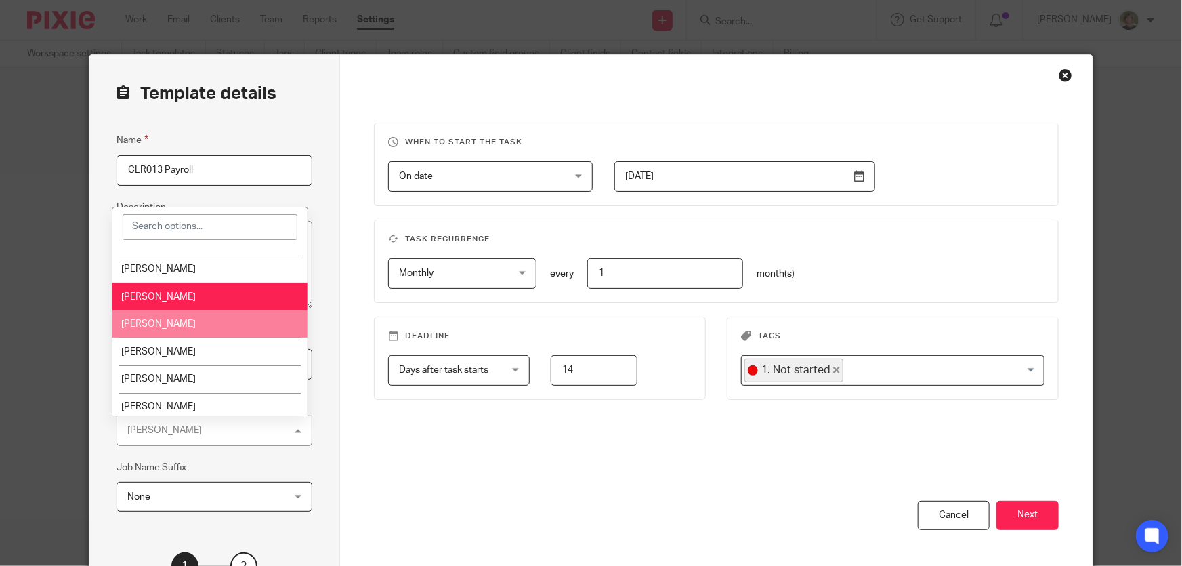
scroll to position [98, 0]
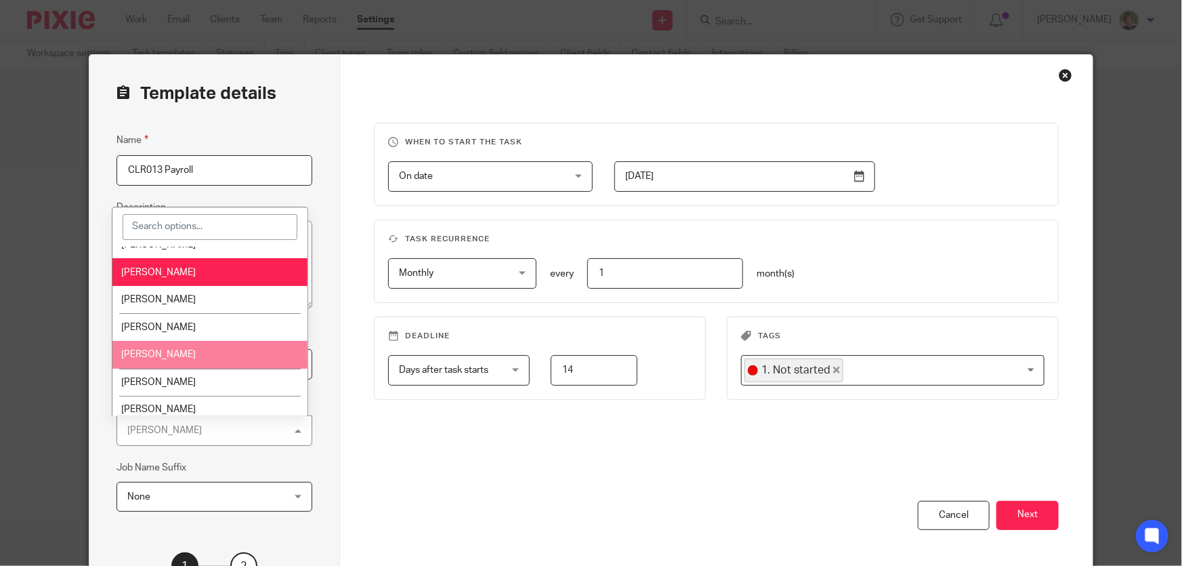
click at [166, 350] on span "[PERSON_NAME]" at bounding box center [158, 354] width 75 height 9
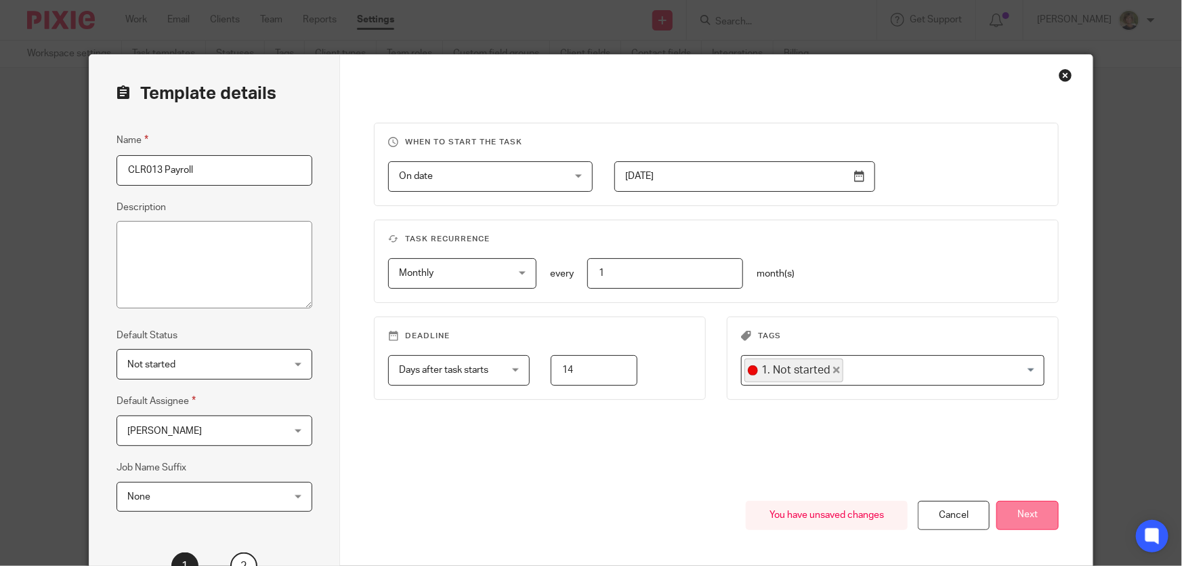
click at [1038, 514] on button "Next" at bounding box center [1028, 515] width 62 height 29
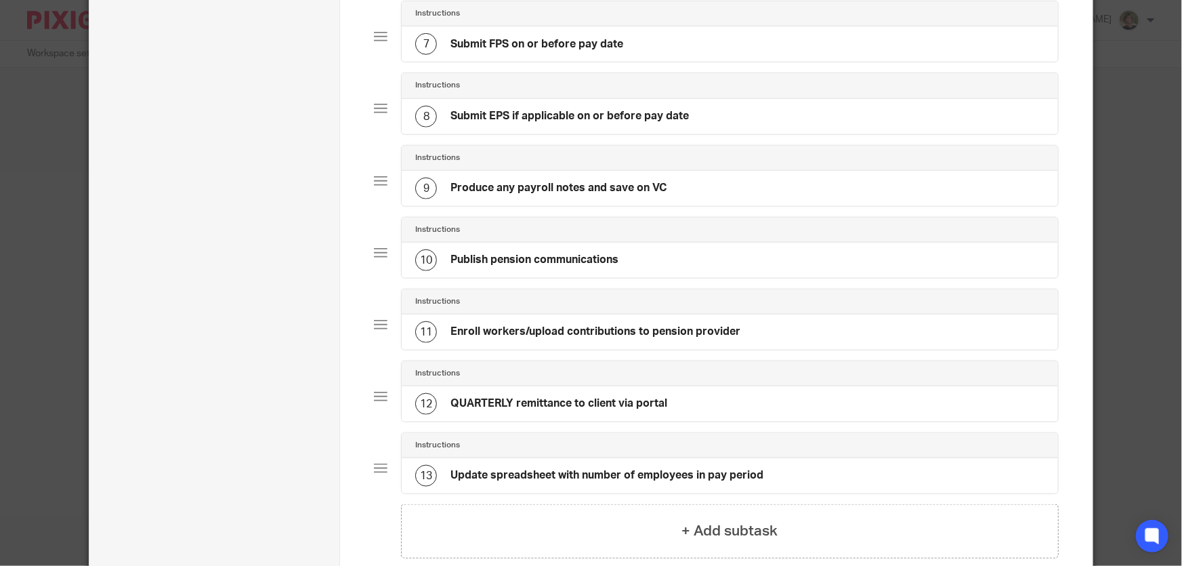
scroll to position [616, 0]
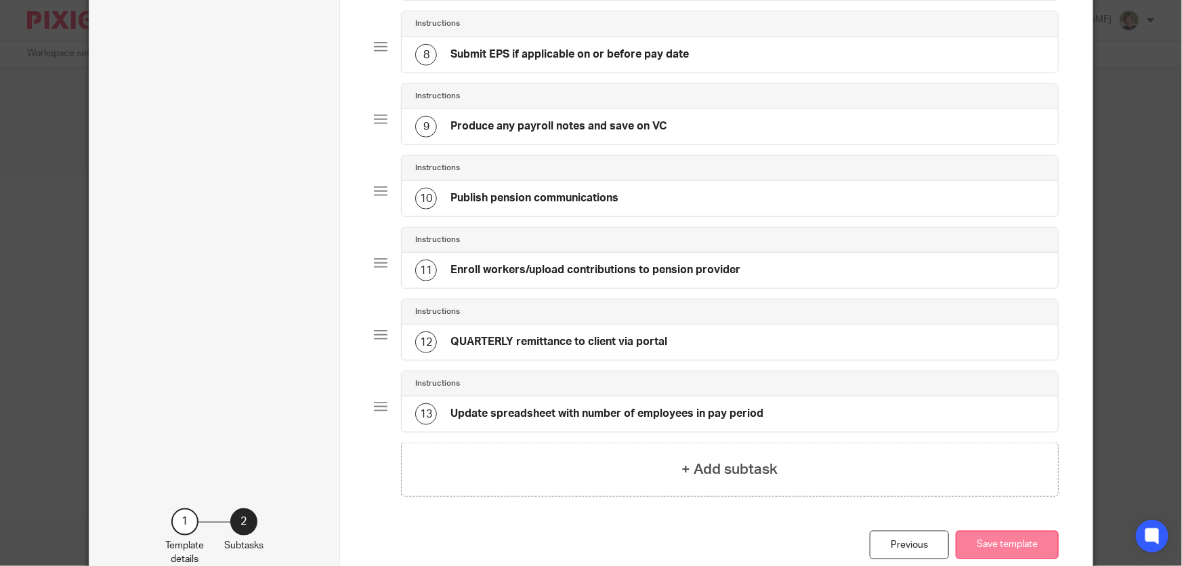
click at [1025, 541] on button "Save template" at bounding box center [1007, 545] width 103 height 29
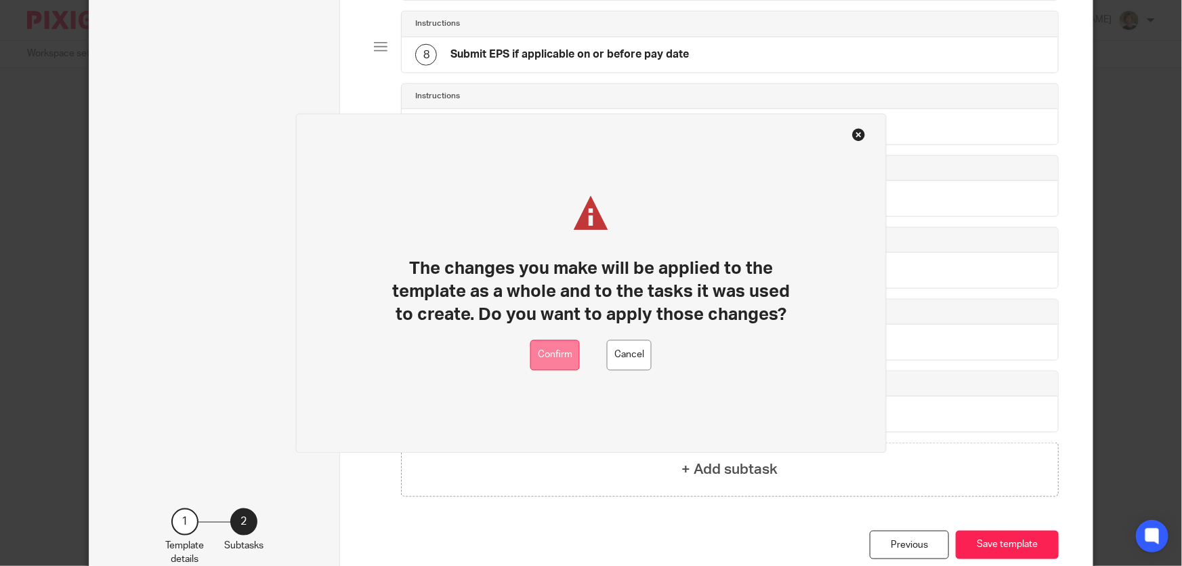
click at [558, 350] on button "Confirm" at bounding box center [555, 355] width 49 height 30
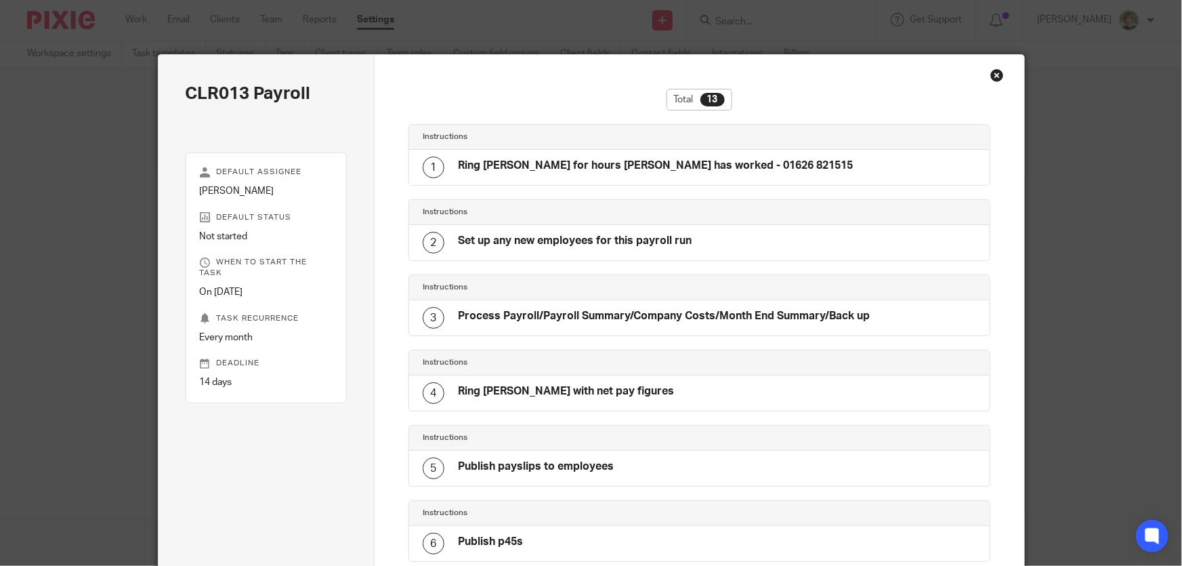
click at [991, 73] on div "Close this dialog window" at bounding box center [998, 75] width 14 height 14
click at [993, 73] on div "Close this dialog window" at bounding box center [998, 75] width 14 height 14
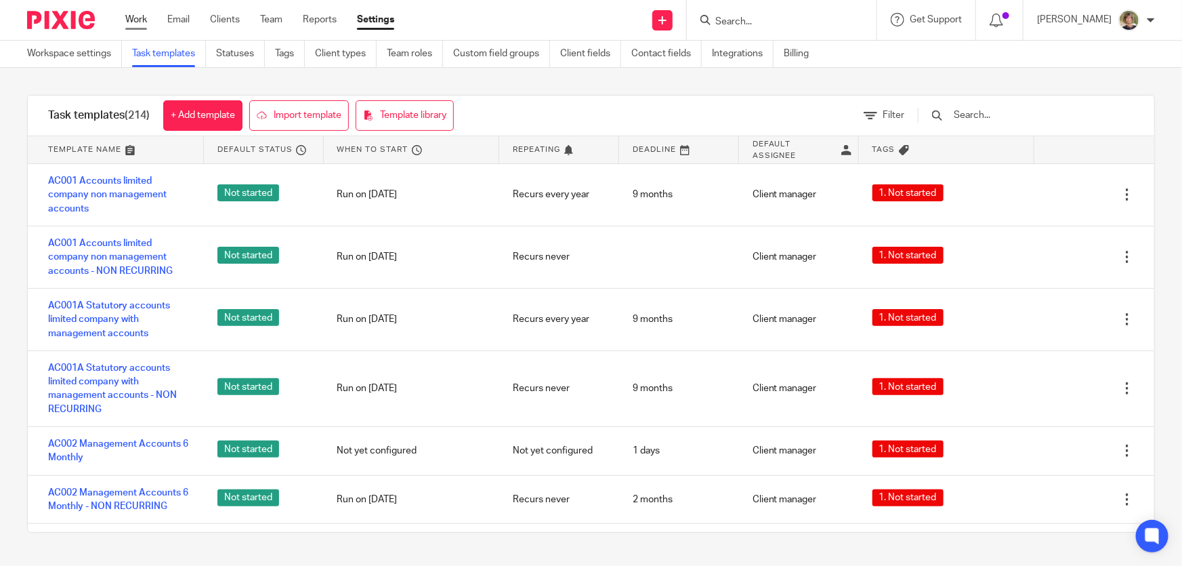
click at [127, 18] on link "Work" at bounding box center [136, 20] width 22 height 14
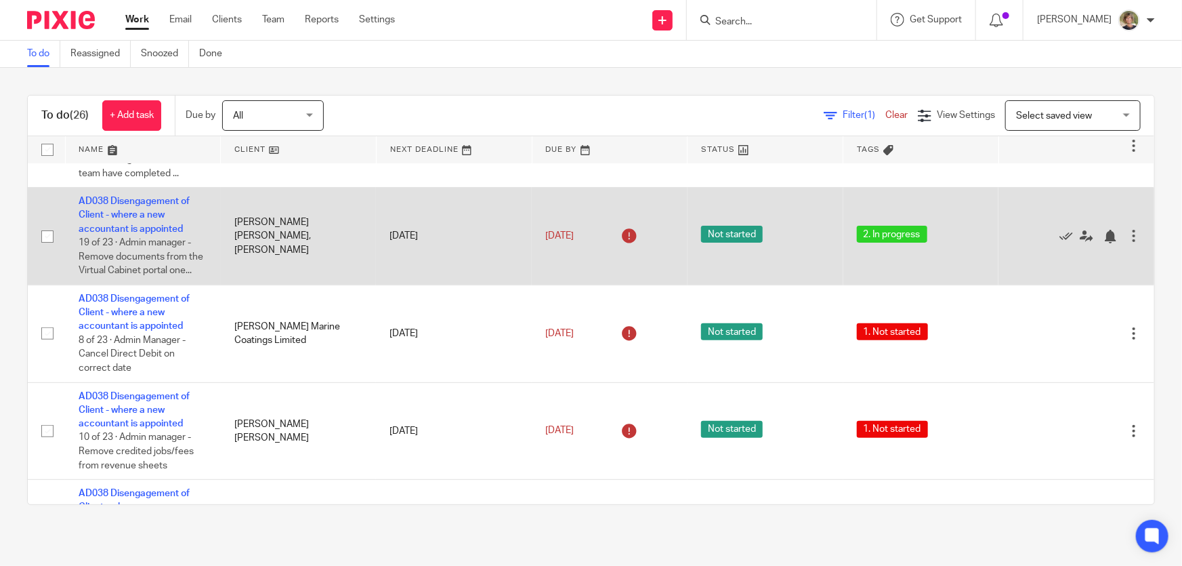
scroll to position [123, 0]
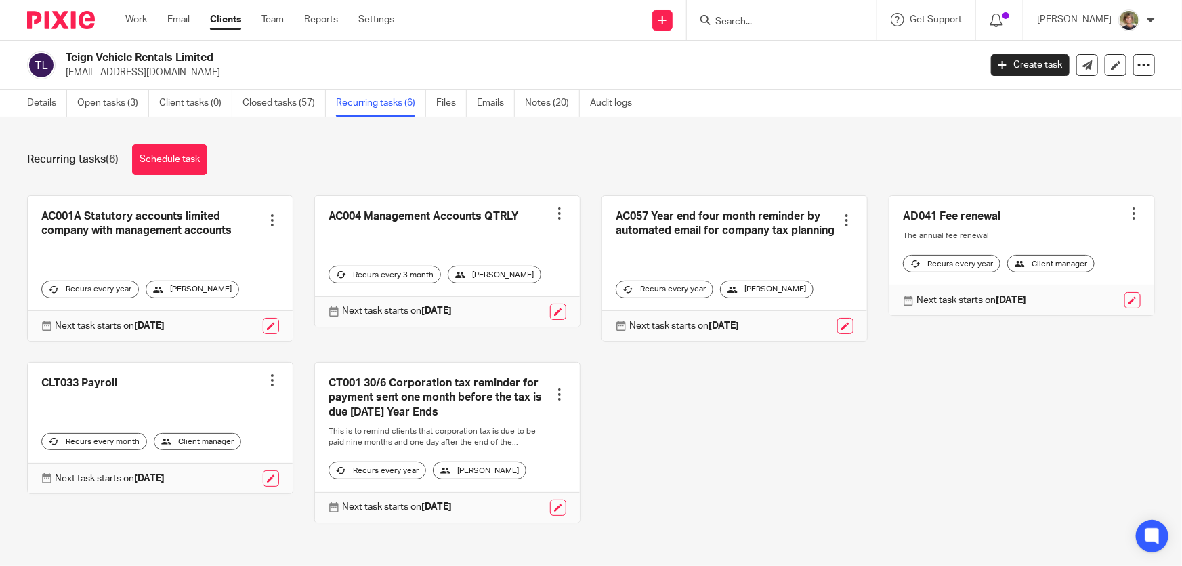
click at [816, 12] on form at bounding box center [786, 20] width 144 height 17
click at [816, 13] on form at bounding box center [786, 20] width 144 height 17
click at [802, 25] on input "Search" at bounding box center [775, 22] width 122 height 12
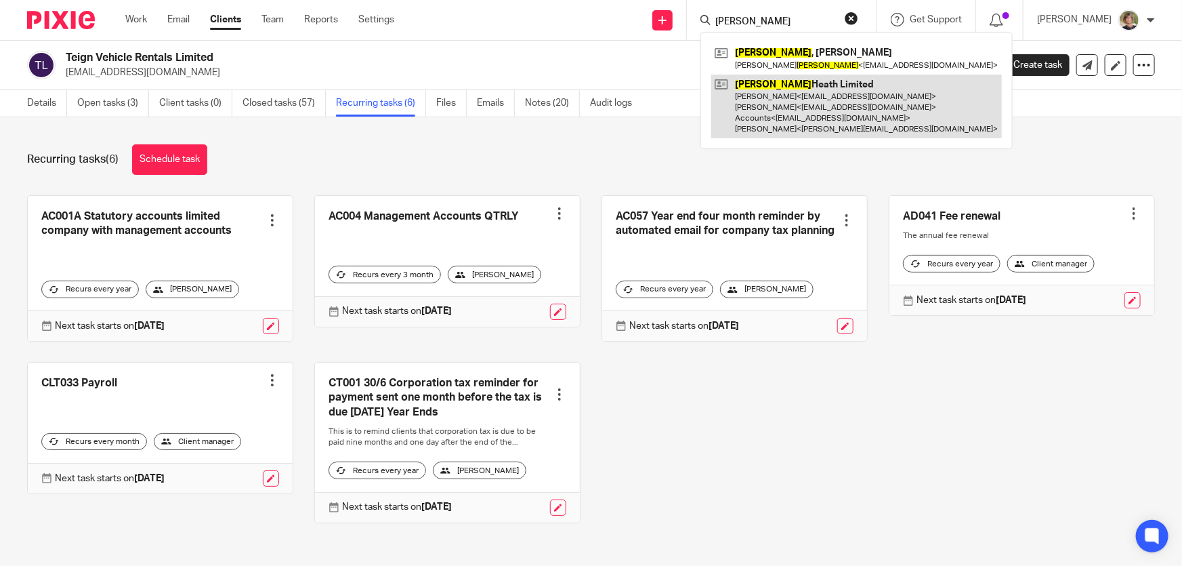
type input "radford"
click at [798, 110] on link at bounding box center [856, 107] width 291 height 64
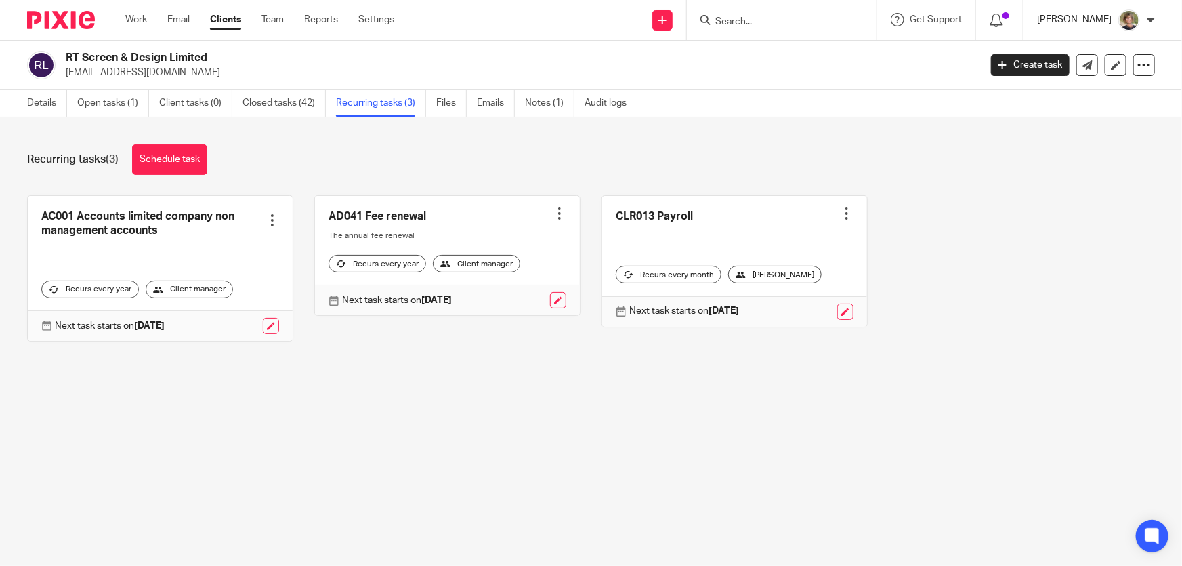
click at [1102, 16] on p "[PERSON_NAME]" at bounding box center [1074, 20] width 75 height 14
drag, startPoint x: 361, startPoint y: 54, endPoint x: 312, endPoint y: 29, distance: 55.5
click at [353, 49] on div "RT Screen & Design Limited [EMAIL_ADDRESS][DOMAIN_NAME] Create task Update from…" at bounding box center [591, 65] width 1182 height 49
